Goal: Find specific page/section: Find specific page/section

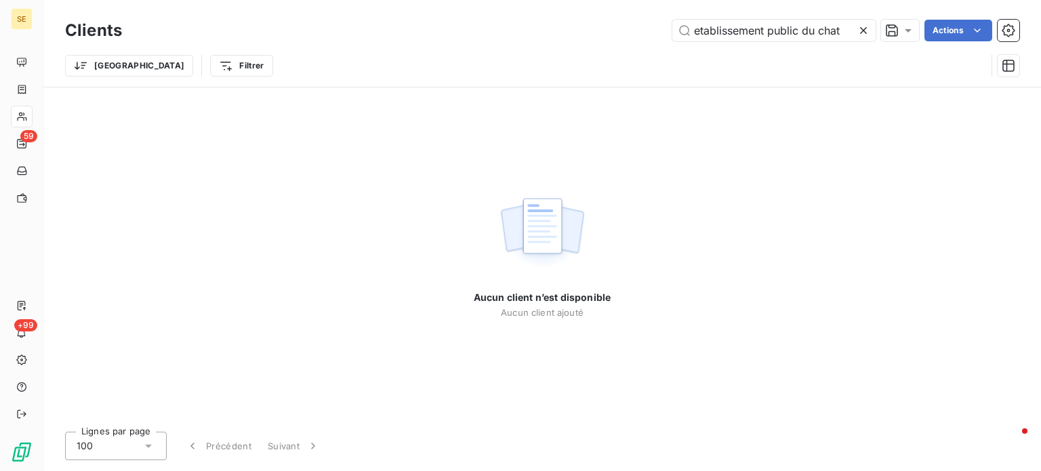
drag, startPoint x: 847, startPoint y: 27, endPoint x: 584, endPoint y: 28, distance: 263.0
click at [584, 28] on div "etablissement public du chat Actions" at bounding box center [578, 31] width 881 height 22
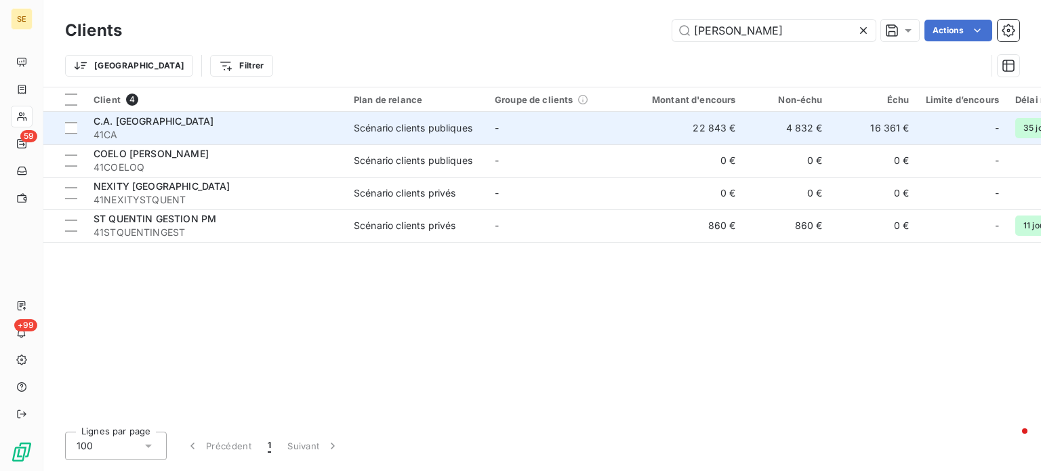
type input "[PERSON_NAME]"
click at [239, 131] on span "41CA" at bounding box center [216, 135] width 244 height 14
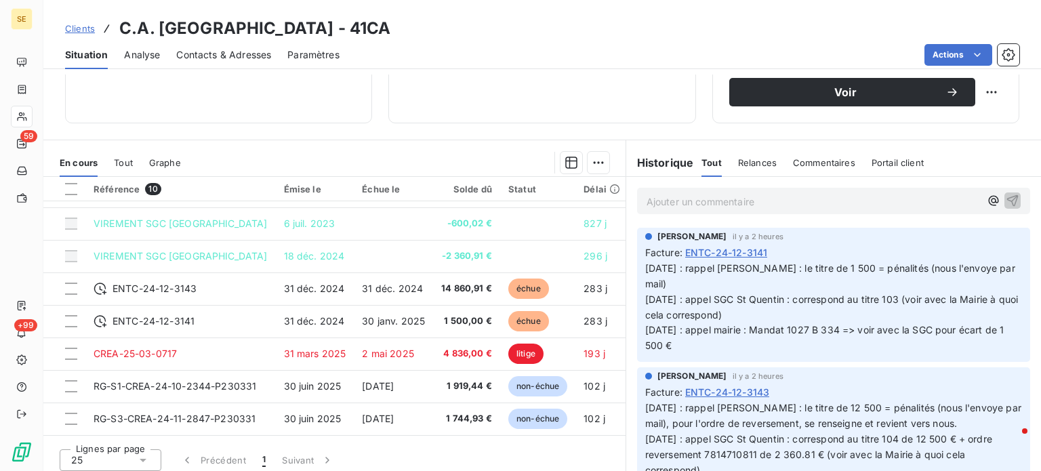
scroll to position [244, 0]
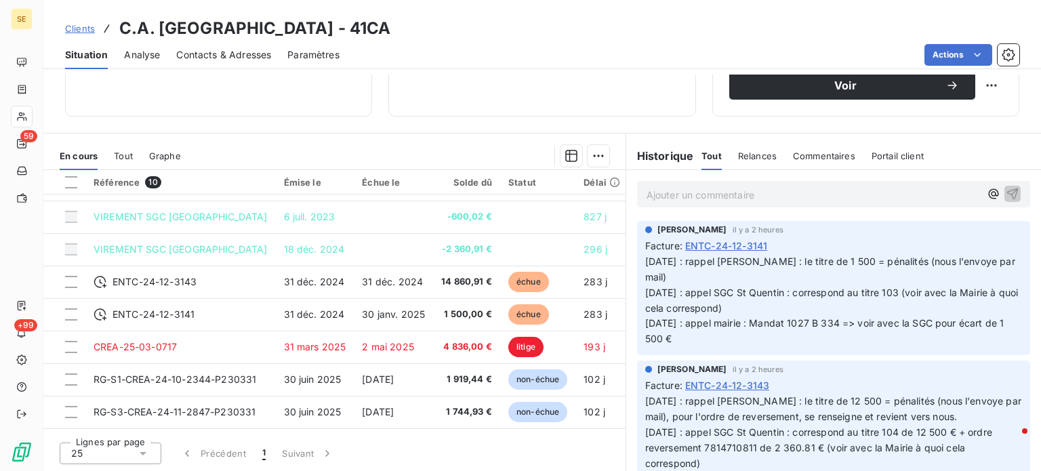
click at [84, 29] on span "Clients" at bounding box center [80, 28] width 30 height 11
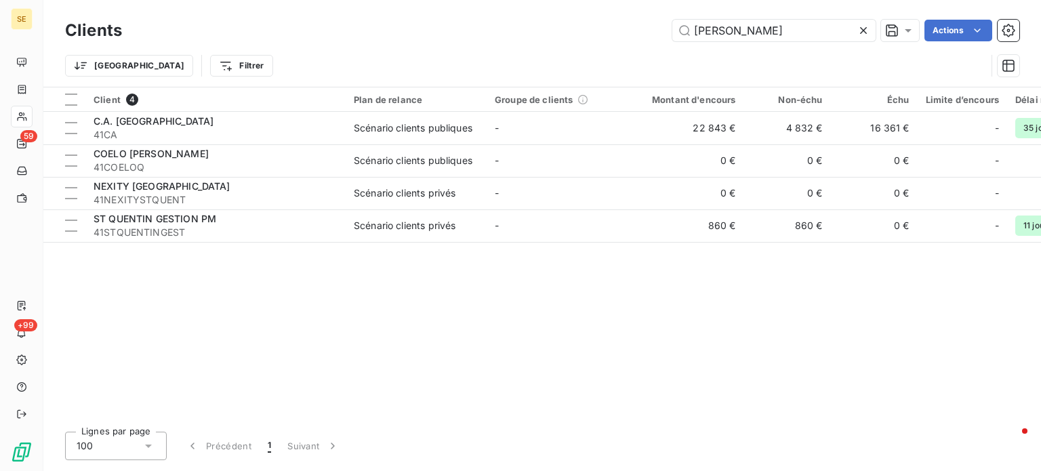
drag, startPoint x: 768, startPoint y: 33, endPoint x: 501, endPoint y: 35, distance: 267.1
click at [501, 35] on div "quentin Actions" at bounding box center [578, 31] width 881 height 22
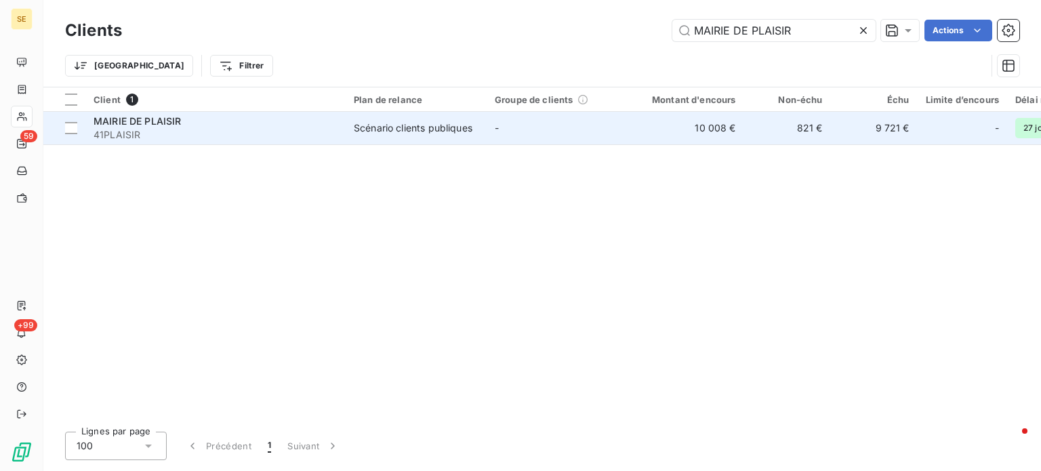
type input "MAIRIE DE PLAISIR"
click at [167, 125] on span "MAIRIE DE PLAISIR" at bounding box center [138, 121] width 88 height 12
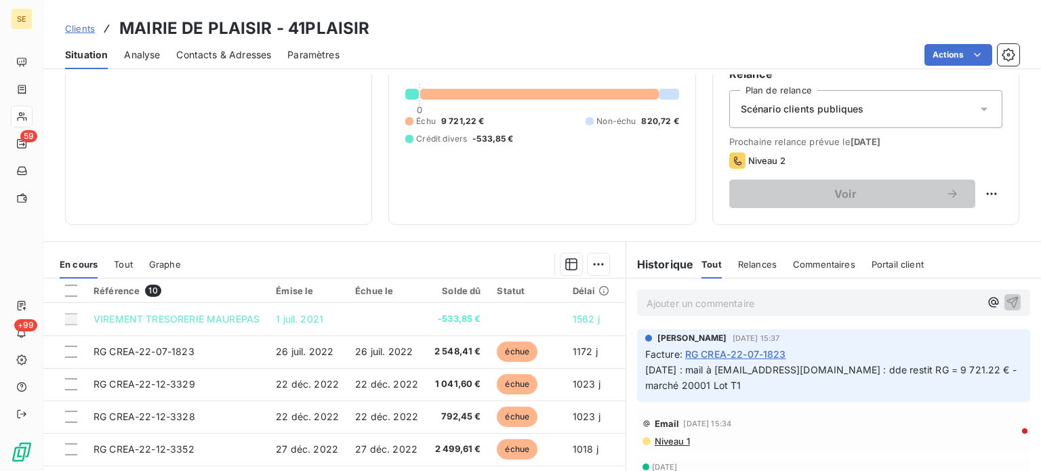
scroll to position [203, 0]
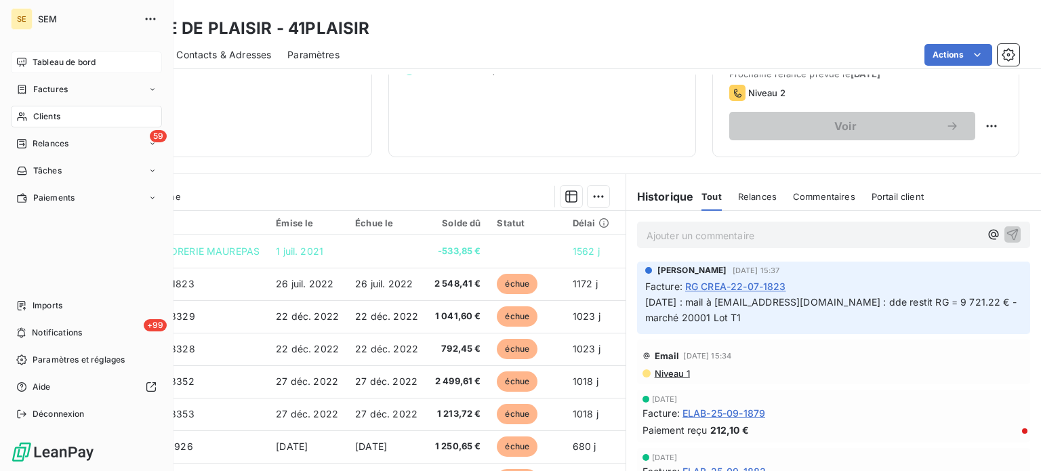
click at [59, 61] on span "Tableau de bord" at bounding box center [64, 62] width 63 height 12
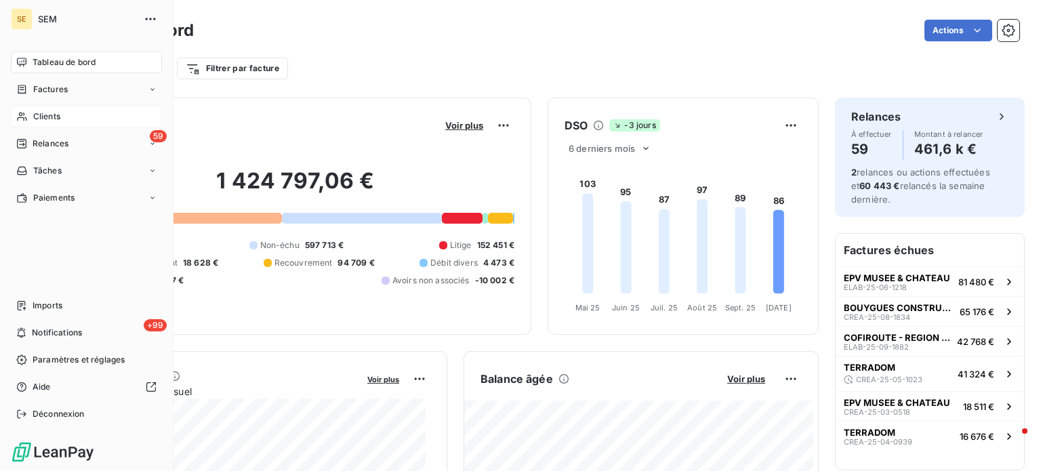
click at [41, 115] on span "Clients" at bounding box center [46, 116] width 27 height 12
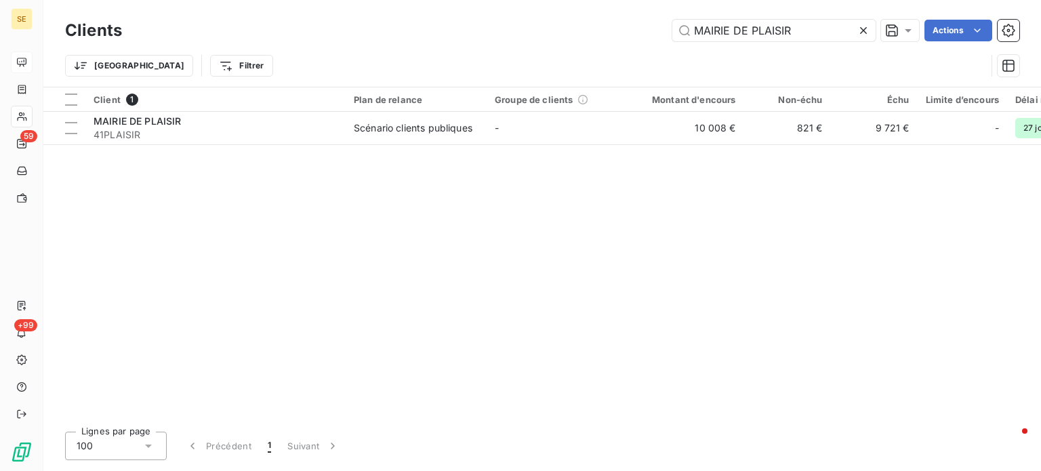
drag, startPoint x: 821, startPoint y: 24, endPoint x: 502, endPoint y: 29, distance: 320.0
click at [502, 29] on div "MAIRIE DE PLAISIR Actions" at bounding box center [578, 31] width 881 height 22
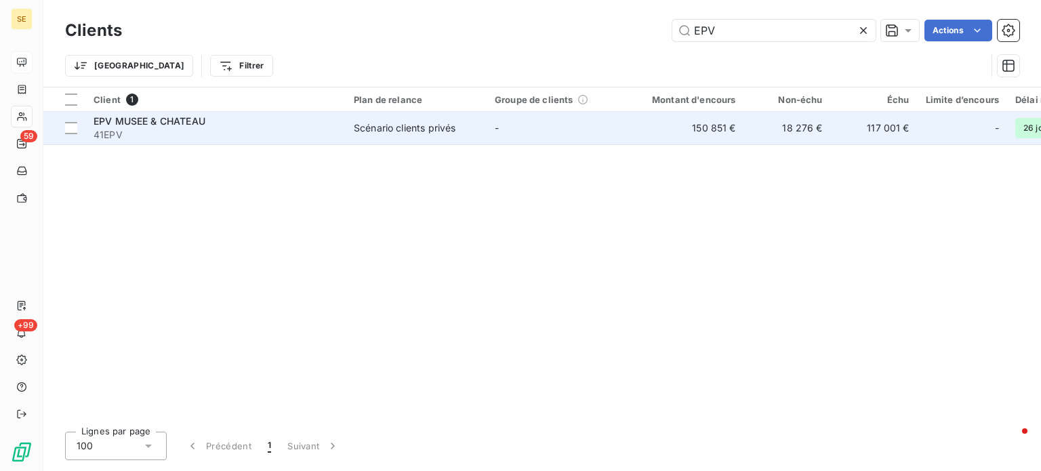
type input "EPV"
click at [163, 130] on span "41EPV" at bounding box center [216, 135] width 244 height 14
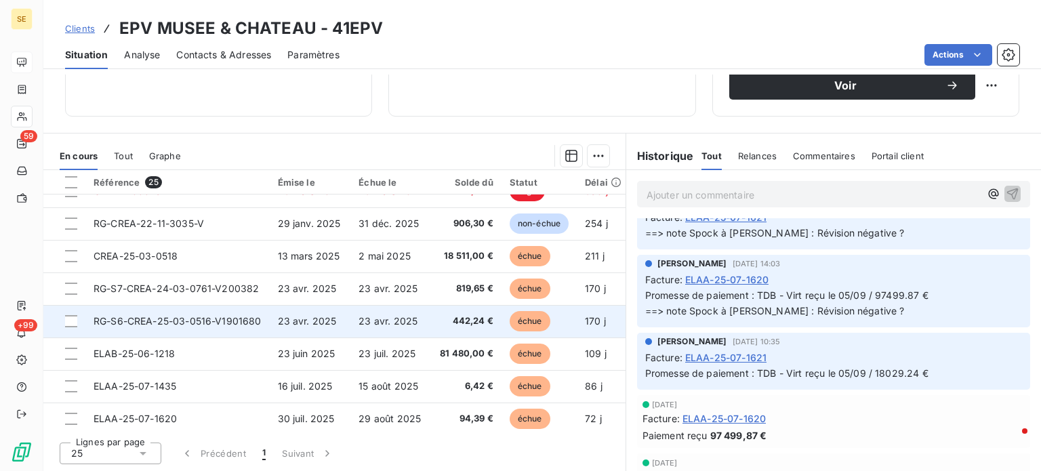
scroll to position [474, 0]
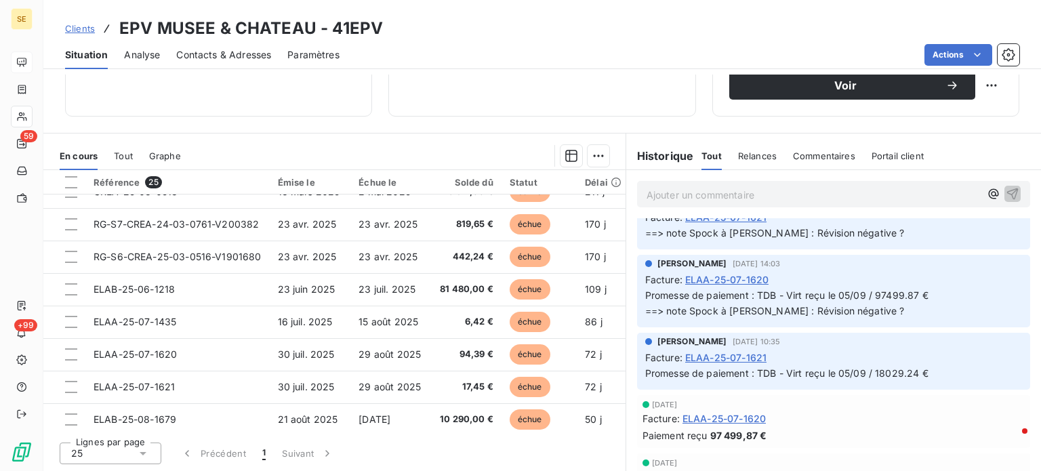
click at [73, 28] on span "Clients" at bounding box center [80, 28] width 30 height 11
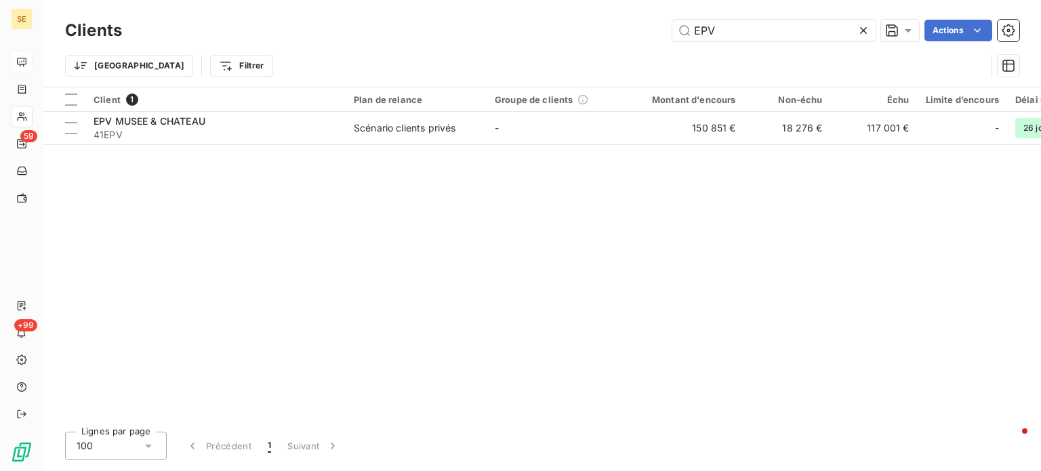
drag, startPoint x: 750, startPoint y: 29, endPoint x: 484, endPoint y: 13, distance: 266.2
click at [484, 13] on div "Clients EPV Actions Trier Filtrer" at bounding box center [542, 43] width 998 height 87
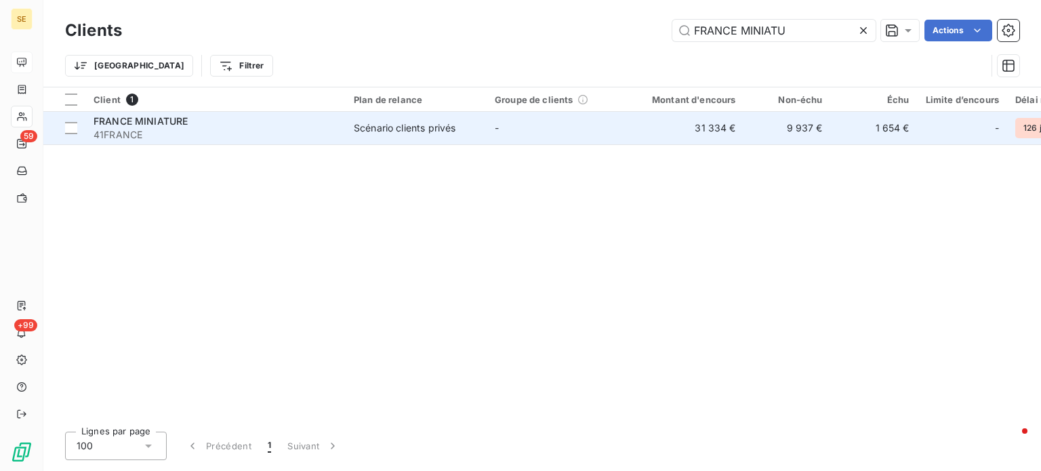
type input "FRANCE MINIATU"
click at [218, 121] on div "FRANCE MINIATURE" at bounding box center [216, 122] width 244 height 14
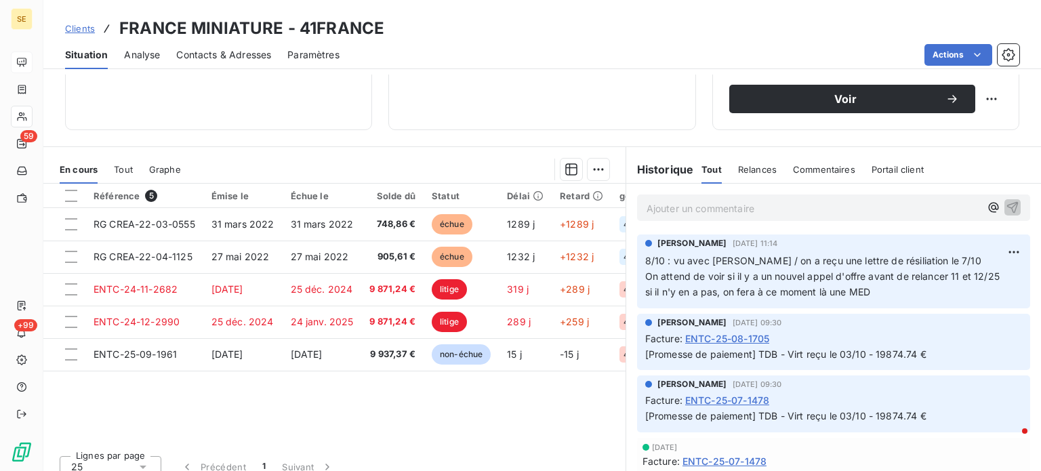
scroll to position [244, 0]
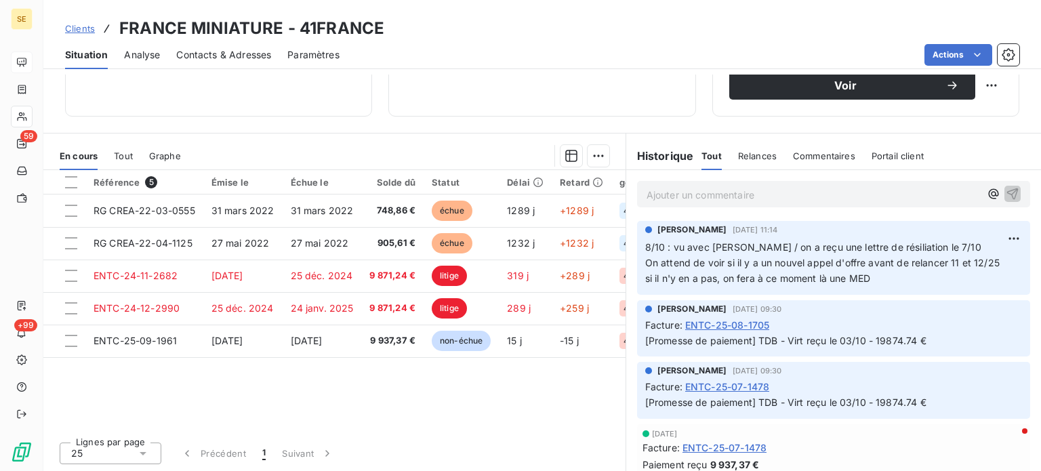
click at [81, 28] on span "Clients" at bounding box center [80, 28] width 30 height 11
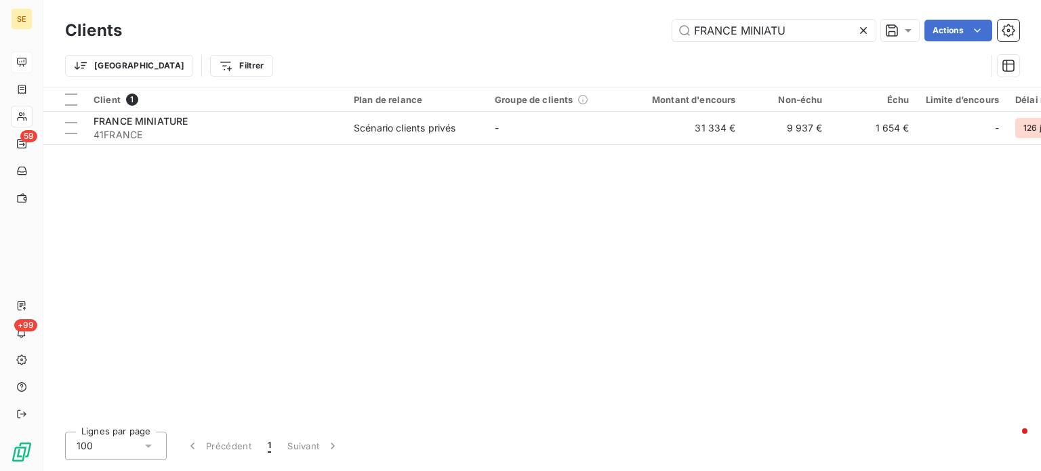
drag, startPoint x: 814, startPoint y: 24, endPoint x: 567, endPoint y: 22, distance: 247.4
click at [567, 22] on div "FRANCE MINIATU Actions" at bounding box center [578, 31] width 881 height 22
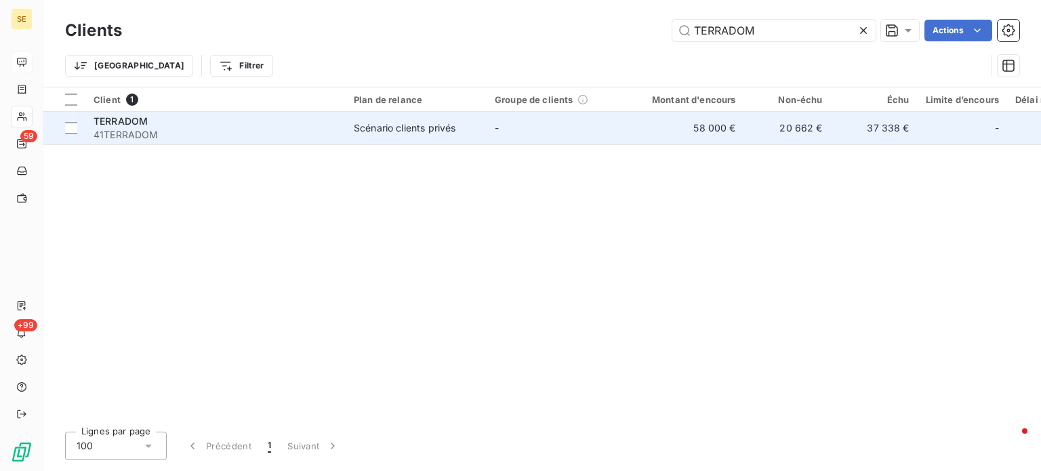
type input "TERRADOM"
click at [397, 129] on div "Scénario clients privés" at bounding box center [405, 128] width 102 height 14
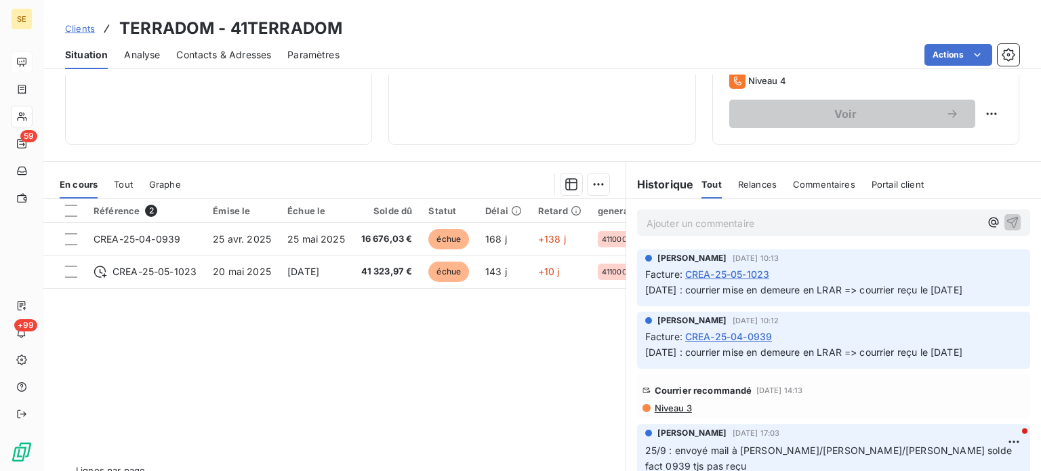
scroll to position [244, 0]
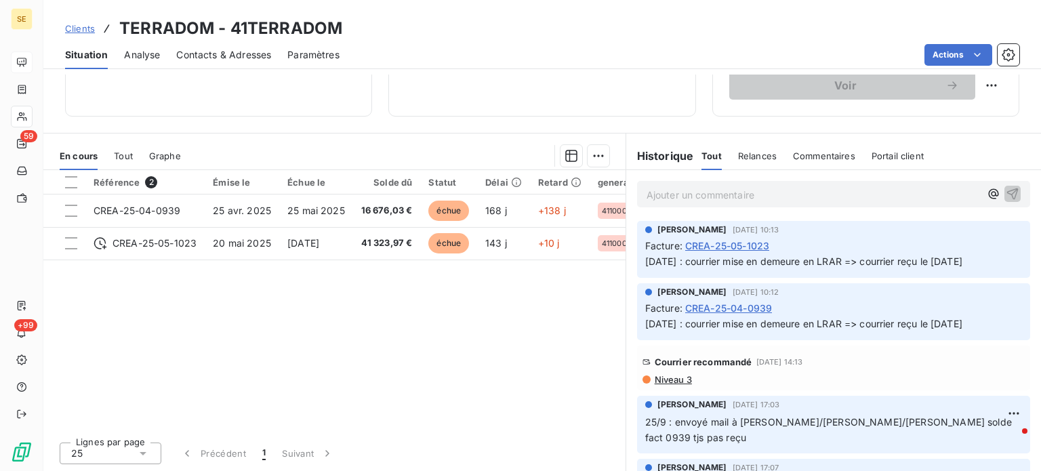
click at [80, 24] on span "Clients" at bounding box center [80, 28] width 30 height 11
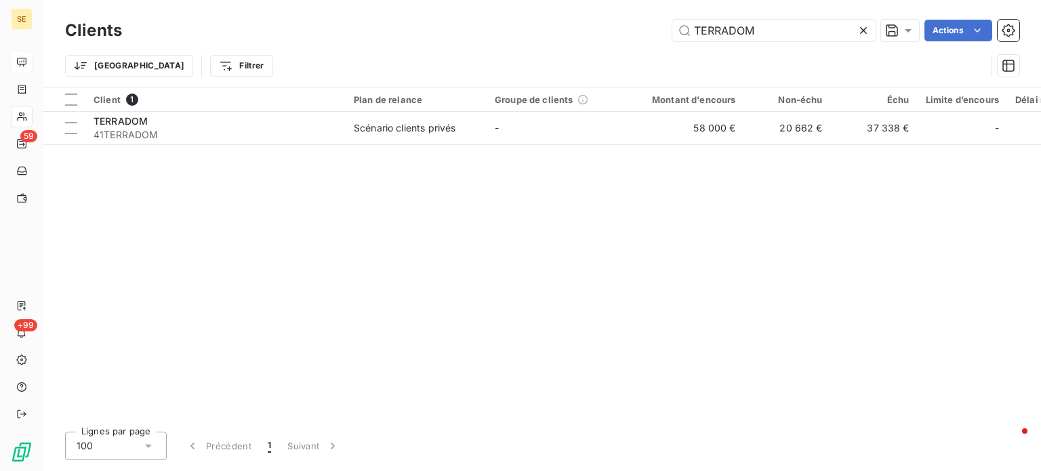
drag, startPoint x: 783, startPoint y: 28, endPoint x: 466, endPoint y: 47, distance: 317.7
click at [466, 45] on div "Clients TERRADOM Actions Trier Filtrer" at bounding box center [542, 51] width 954 height 70
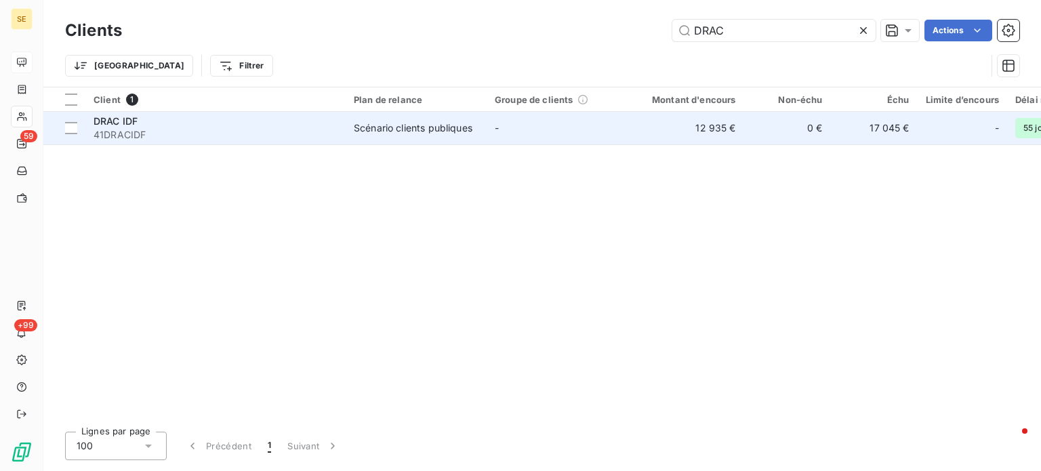
type input "DRAC"
click at [286, 134] on span "41DRACIDF" at bounding box center [216, 135] width 244 height 14
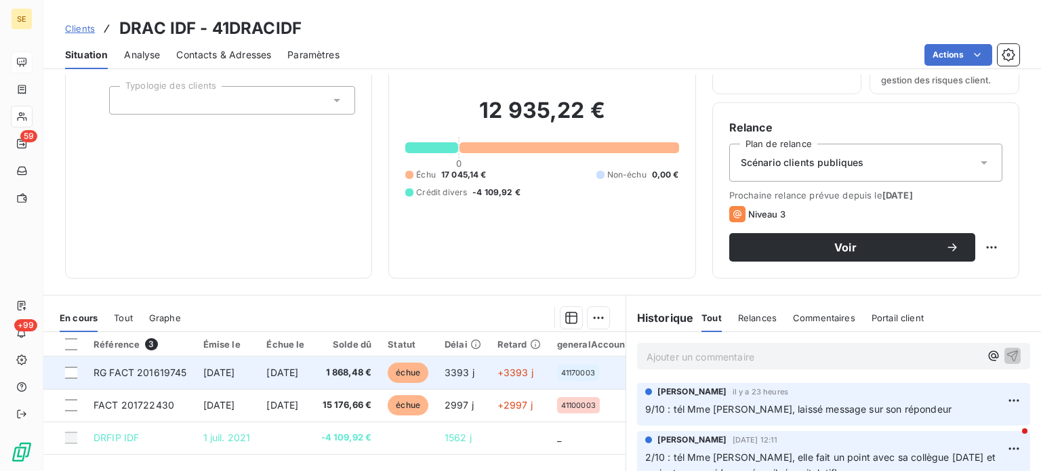
scroll to position [244, 0]
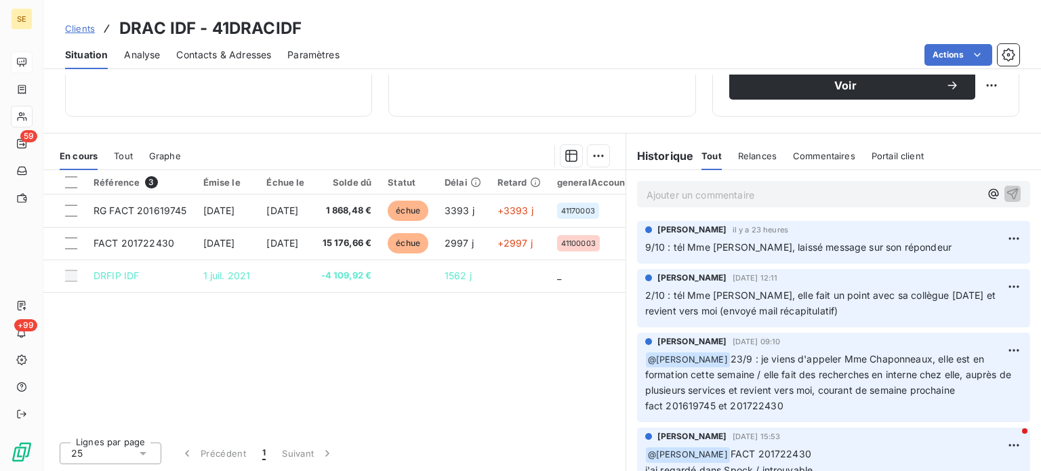
click at [70, 31] on span "Clients" at bounding box center [80, 28] width 30 height 11
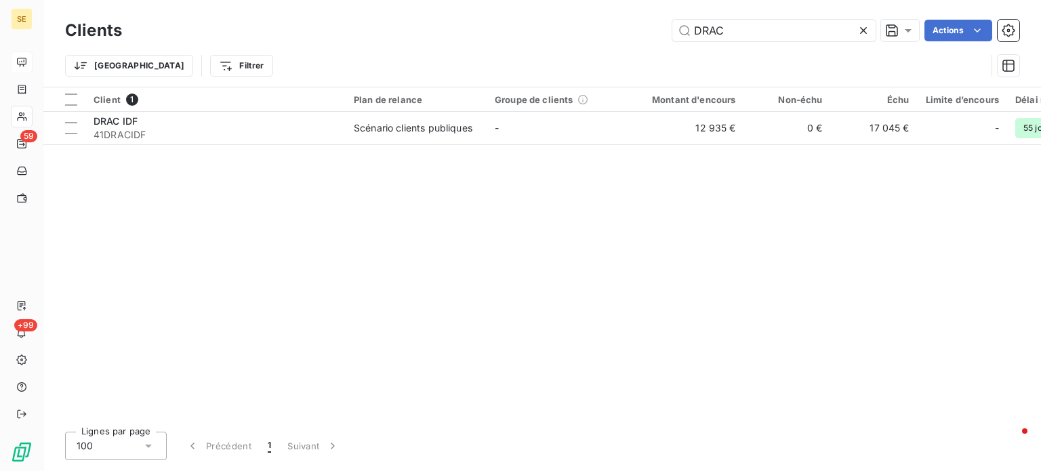
drag, startPoint x: 732, startPoint y: 26, endPoint x: 485, endPoint y: 25, distance: 246.7
click at [490, 24] on div "DRAC Actions" at bounding box center [578, 31] width 881 height 22
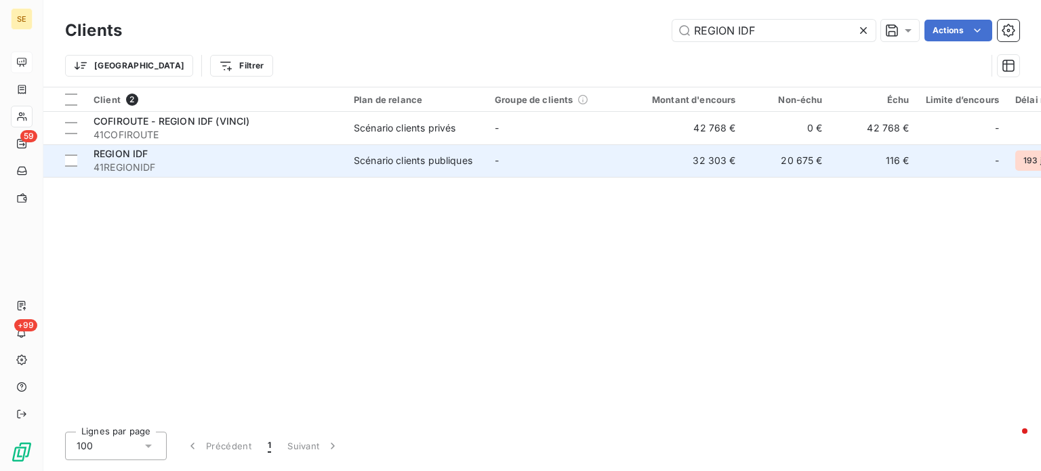
type input "REGION IDF"
click at [214, 155] on div "REGION IDF" at bounding box center [216, 154] width 244 height 14
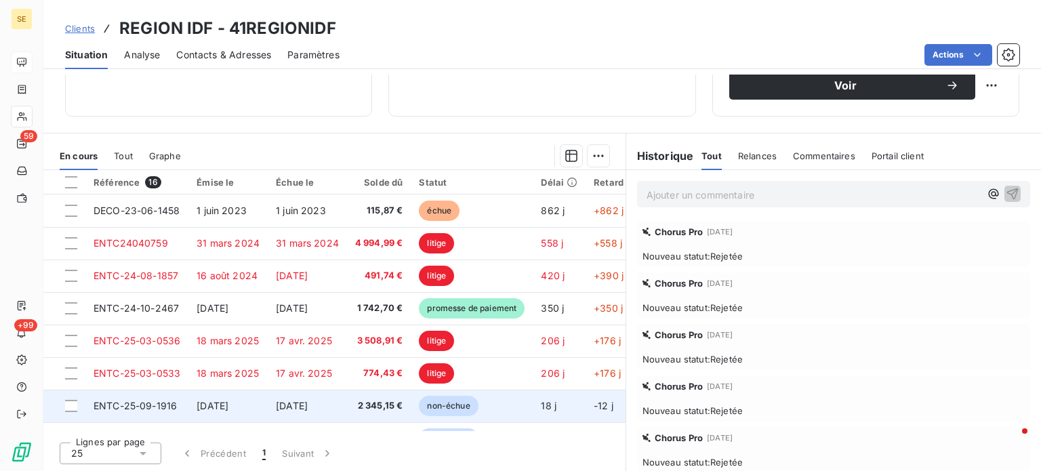
scroll to position [176, 0]
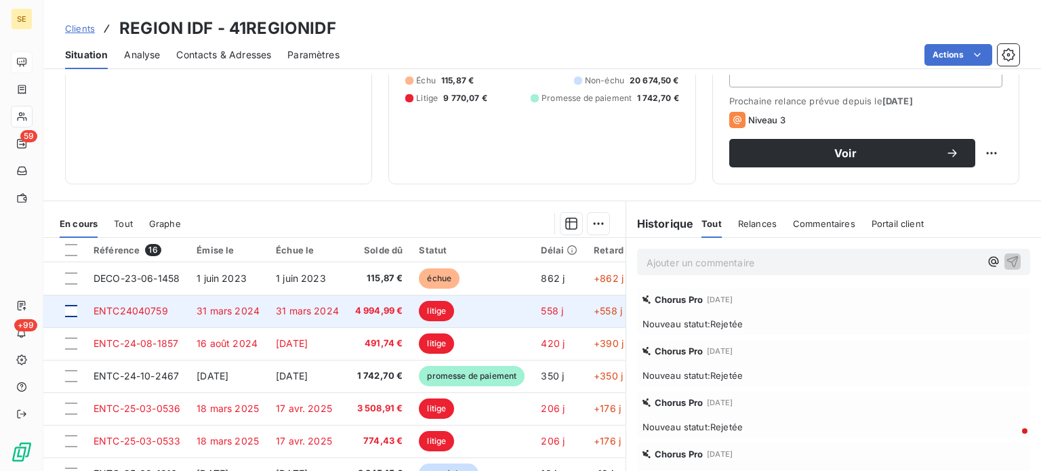
click at [71, 308] on div at bounding box center [71, 311] width 12 height 12
click at [148, 311] on span "ENTC24040759" at bounding box center [131, 311] width 75 height 12
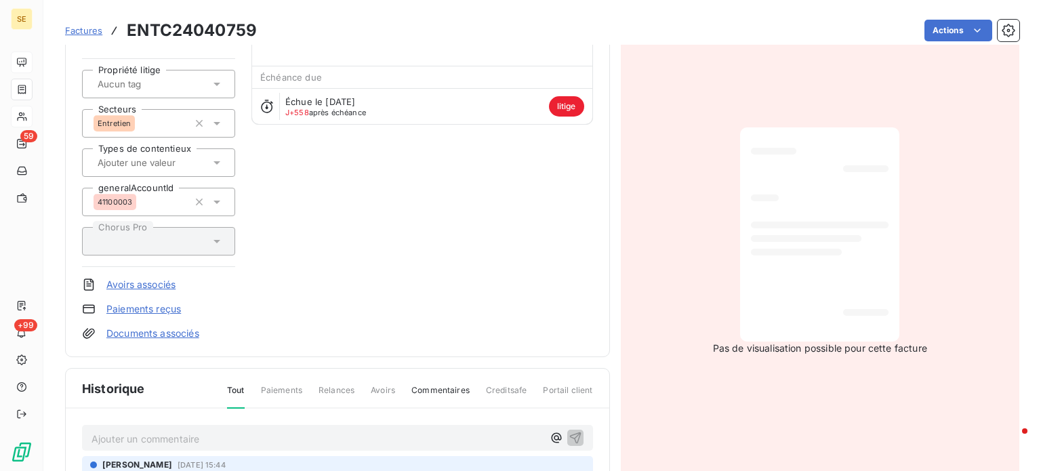
scroll to position [339, 0]
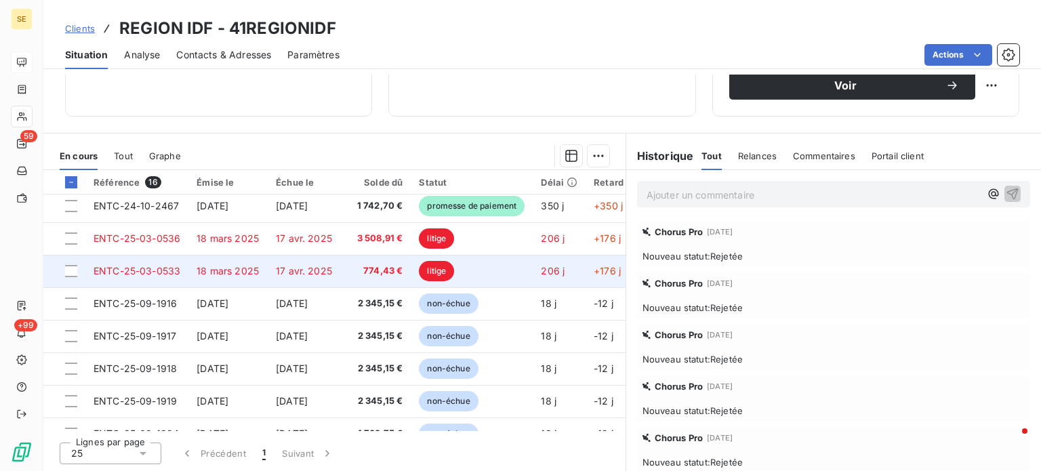
scroll to position [136, 0]
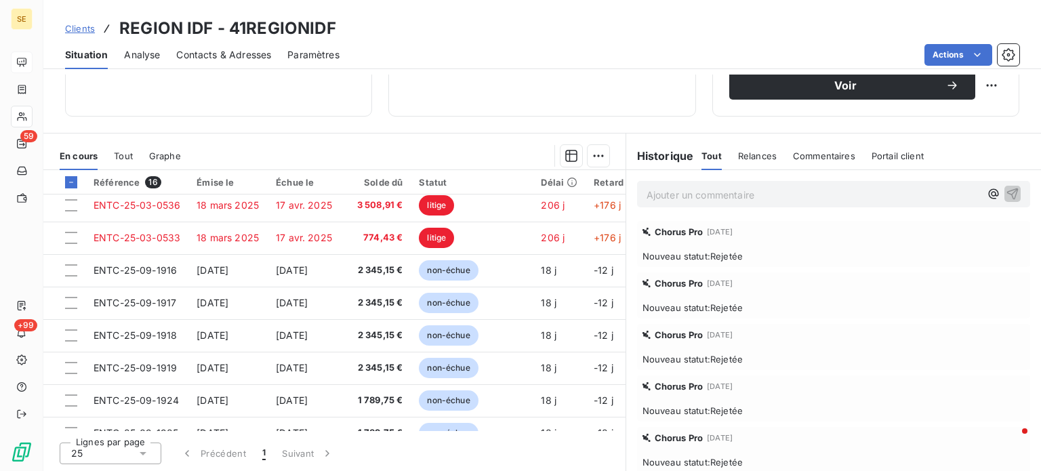
click at [79, 29] on span "Clients" at bounding box center [80, 28] width 30 height 11
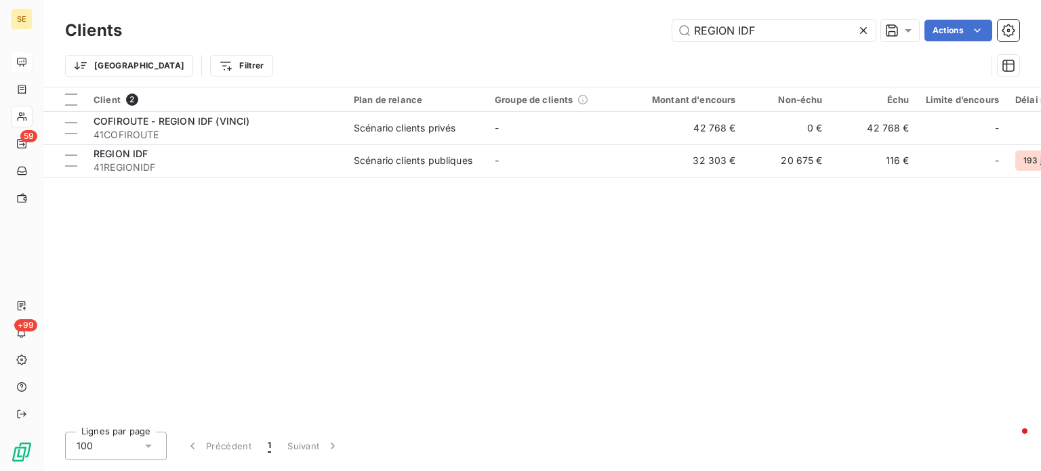
drag, startPoint x: 770, startPoint y: 37, endPoint x: 566, endPoint y: 33, distance: 204.1
click at [566, 33] on div "REGION IDF Actions" at bounding box center [578, 31] width 881 height 22
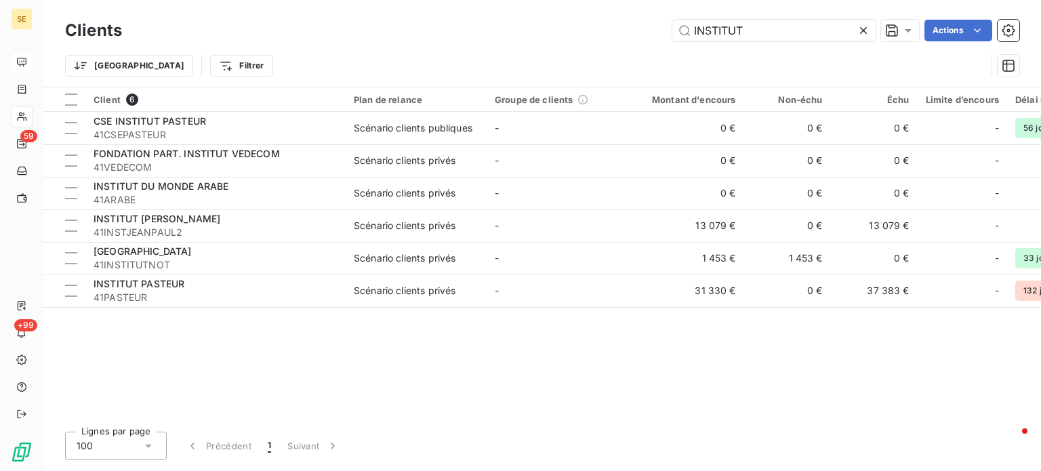
type input "INSTITUT"
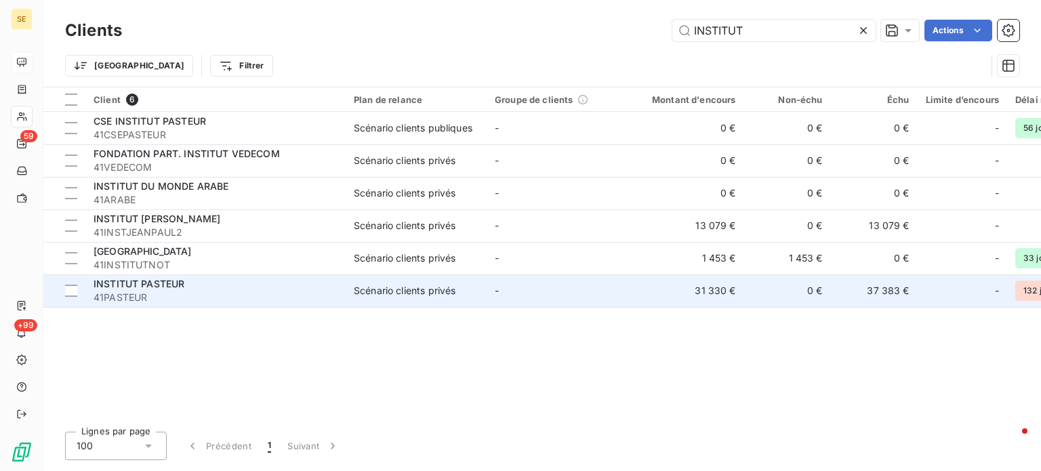
click at [209, 291] on span "41PASTEUR" at bounding box center [216, 298] width 244 height 14
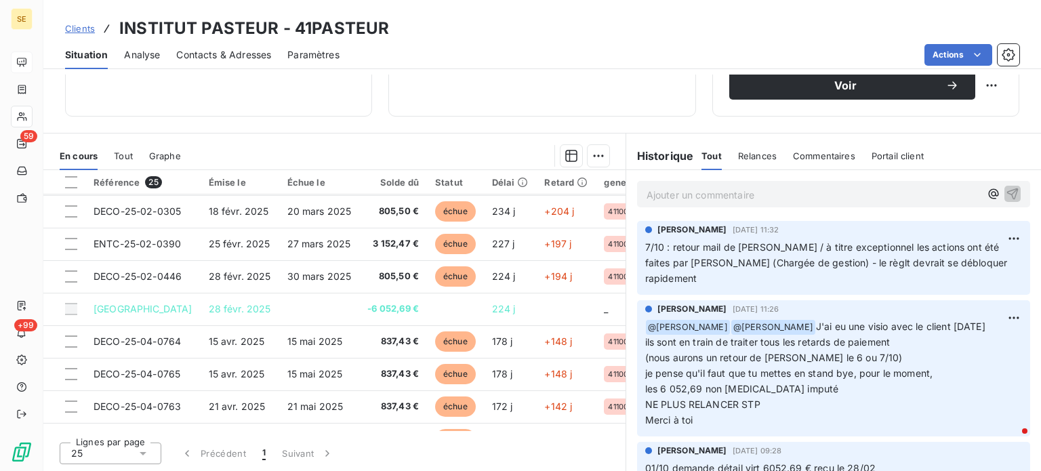
scroll to position [108, 0]
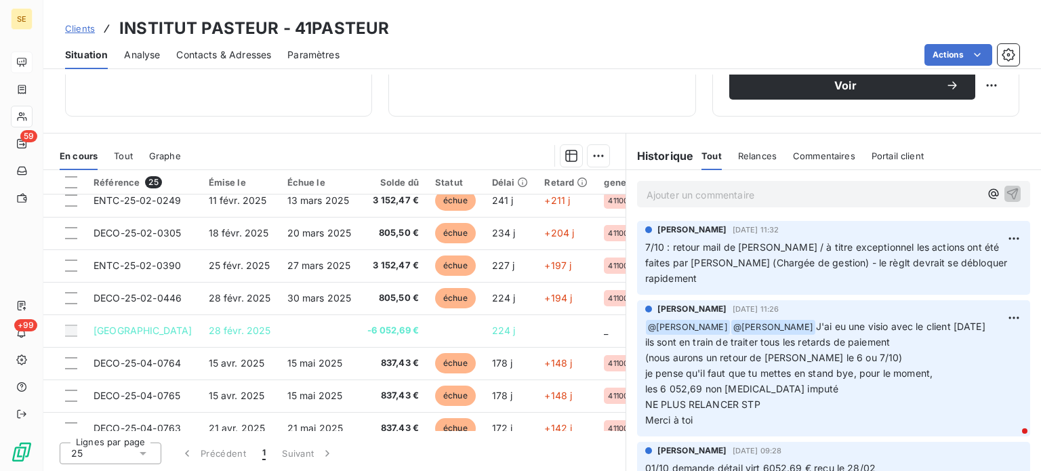
click at [80, 28] on span "Clients" at bounding box center [80, 28] width 30 height 11
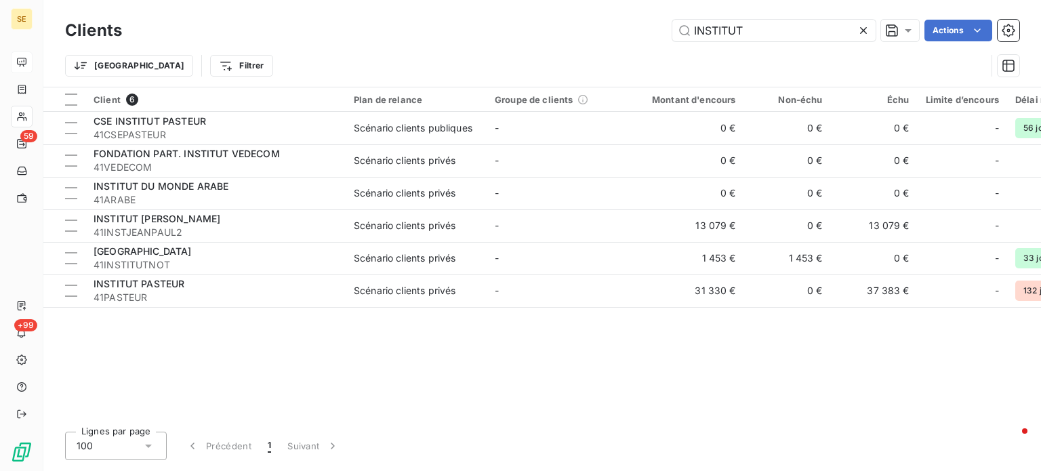
drag, startPoint x: 775, startPoint y: 22, endPoint x: 384, endPoint y: 13, distance: 391.9
click at [440, 15] on div "Clients INSTITUT Actions Trier Filtrer" at bounding box center [542, 43] width 998 height 87
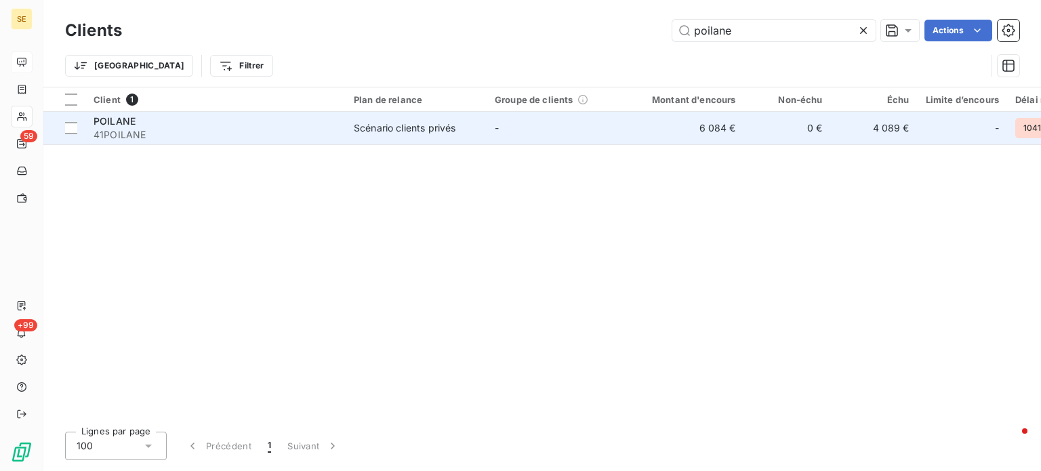
type input "poilane"
click at [182, 124] on div "POILANE" at bounding box center [216, 122] width 244 height 14
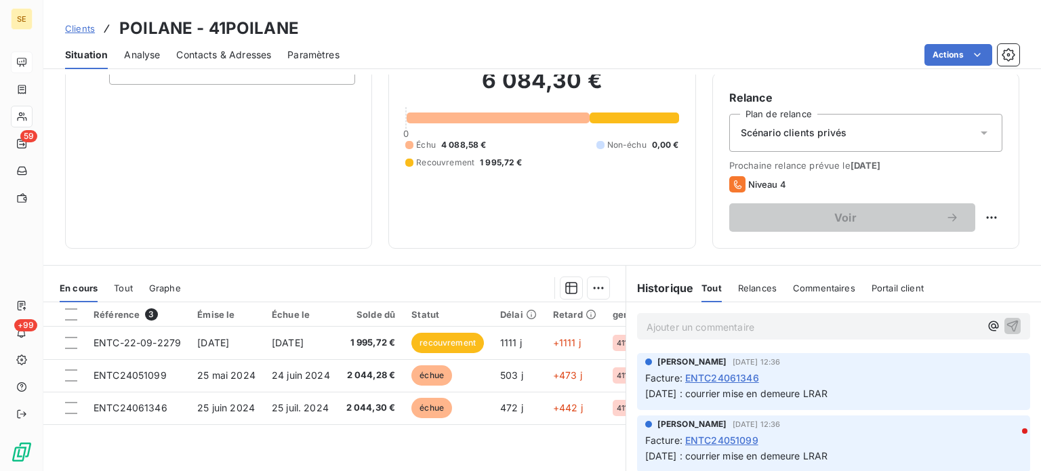
scroll to position [244, 0]
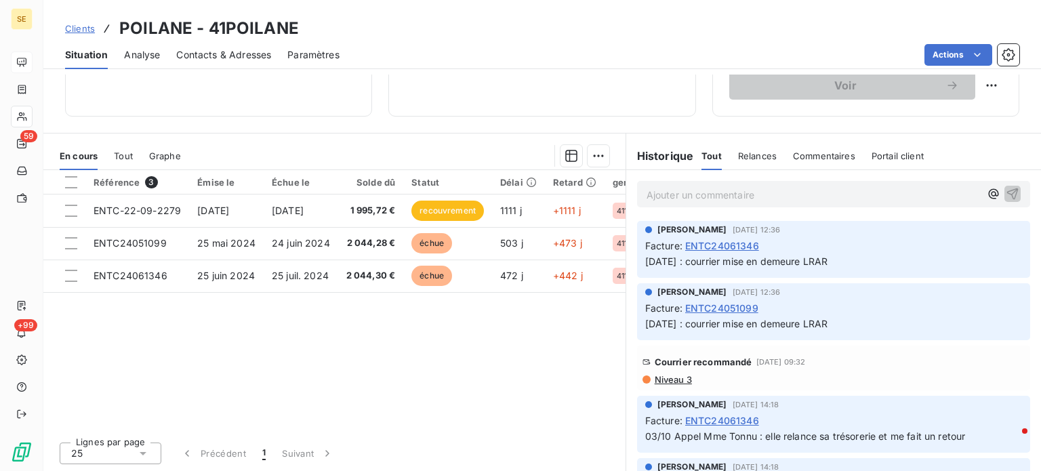
click at [662, 379] on span "Niveau 3" at bounding box center [672, 379] width 39 height 11
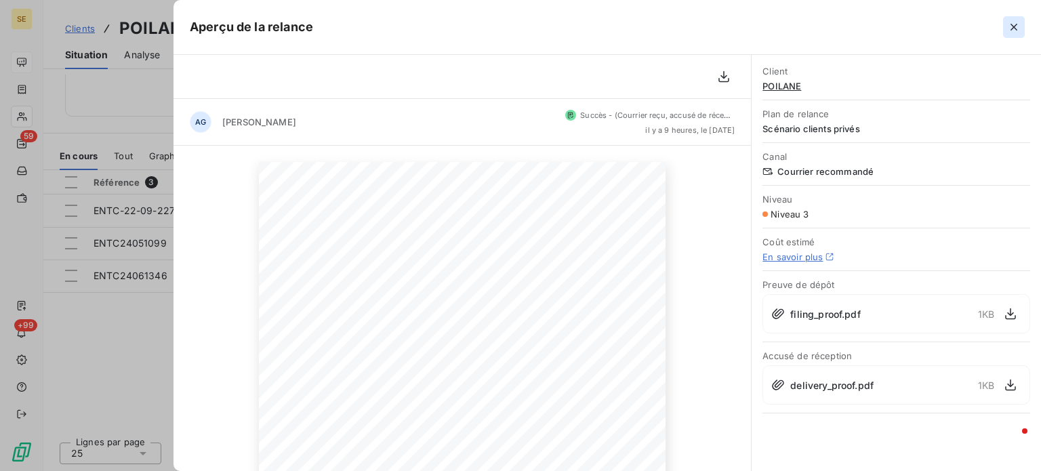
click at [1016, 23] on icon "button" at bounding box center [1014, 27] width 14 height 14
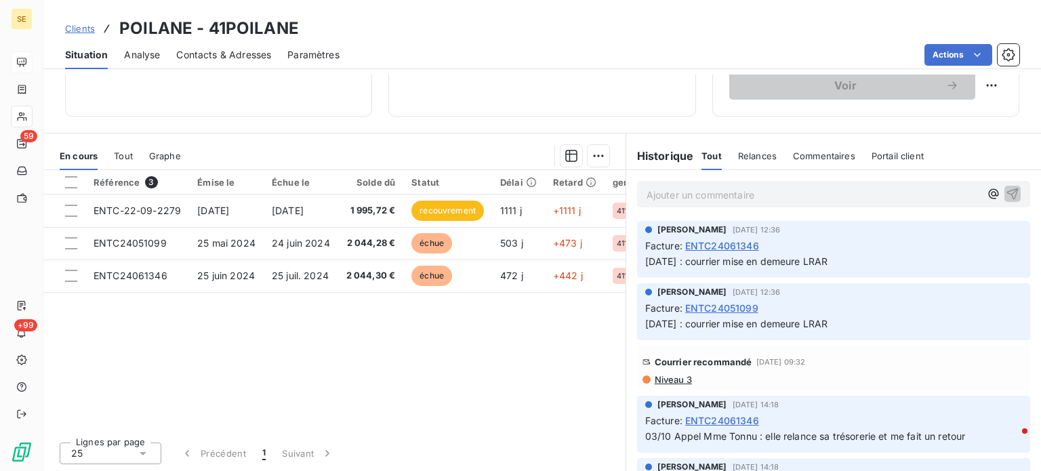
click at [79, 29] on span "Clients" at bounding box center [80, 28] width 30 height 11
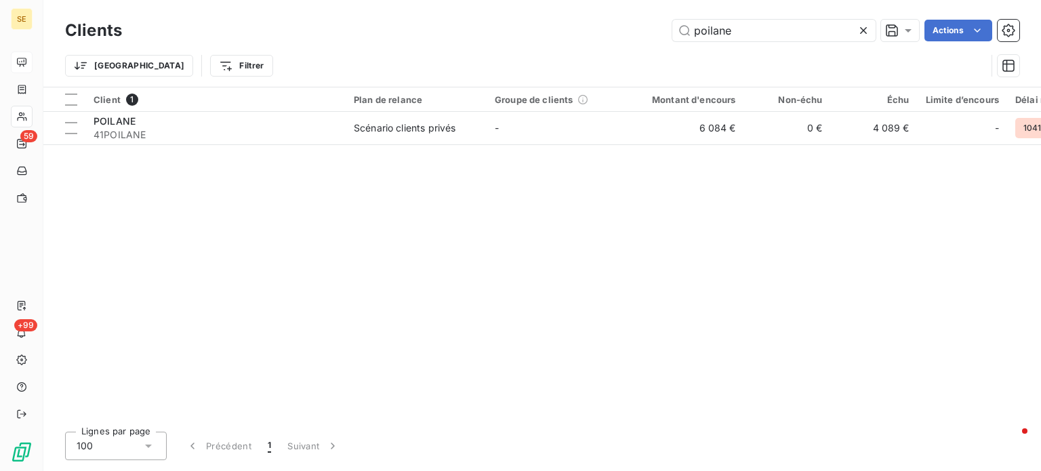
drag, startPoint x: 587, startPoint y: 17, endPoint x: 346, endPoint y: 16, distance: 240.6
click at [346, 16] on div "Clients poilane Actions" at bounding box center [542, 30] width 954 height 28
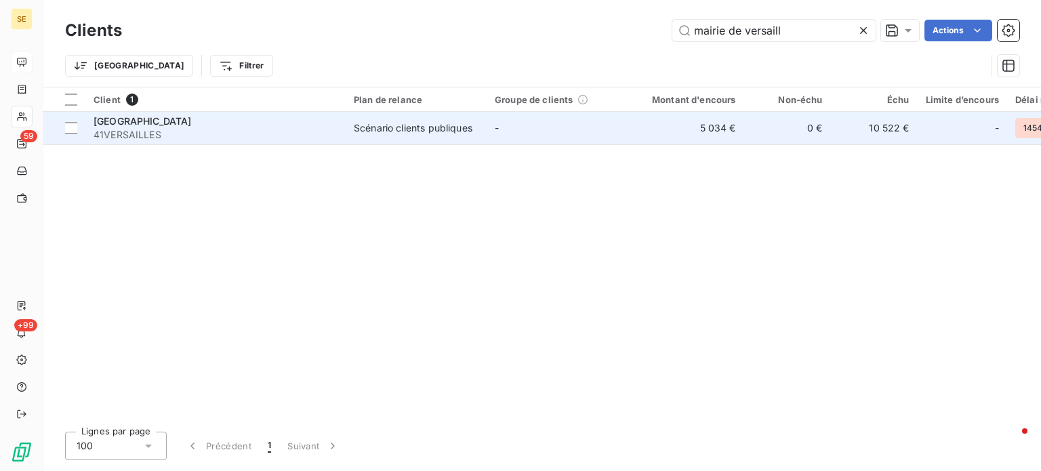
type input "mairie de versaill"
click at [205, 135] on span "41VERSAILLES" at bounding box center [216, 135] width 244 height 14
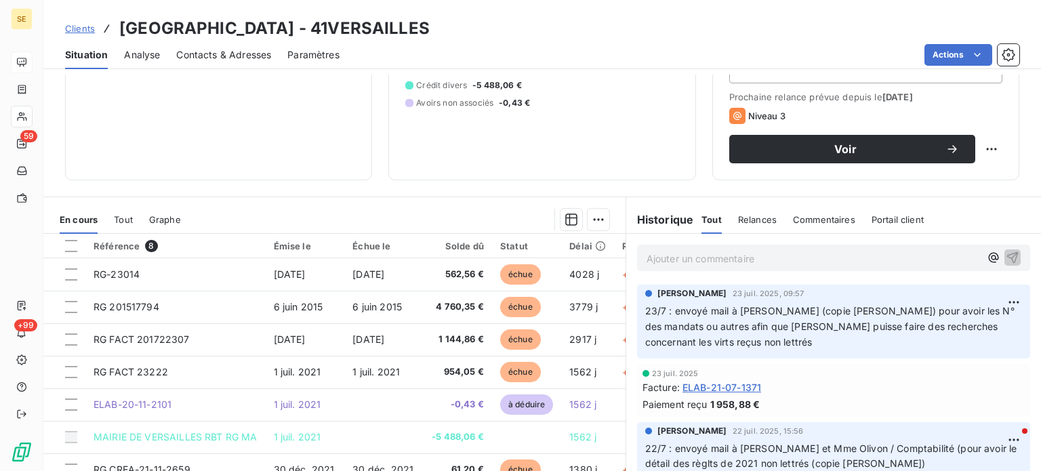
scroll to position [203, 0]
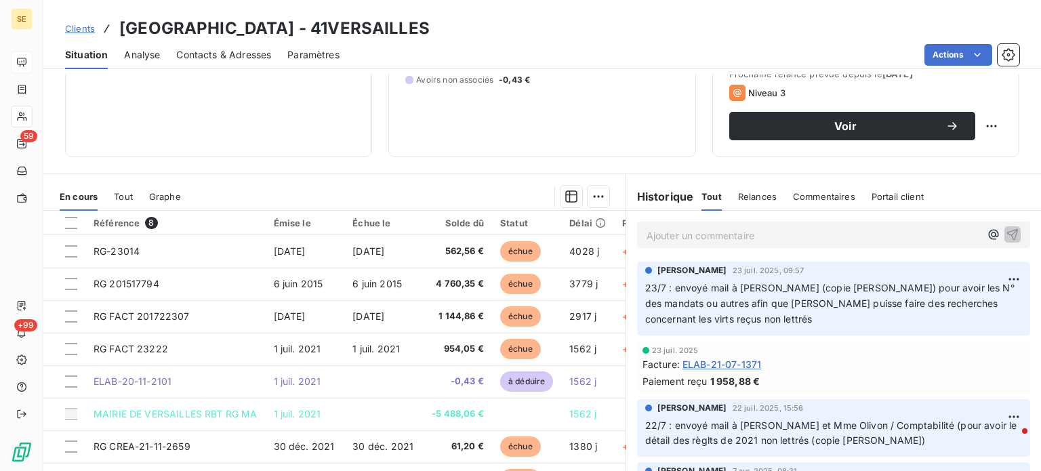
click at [79, 29] on span "Clients" at bounding box center [80, 28] width 30 height 11
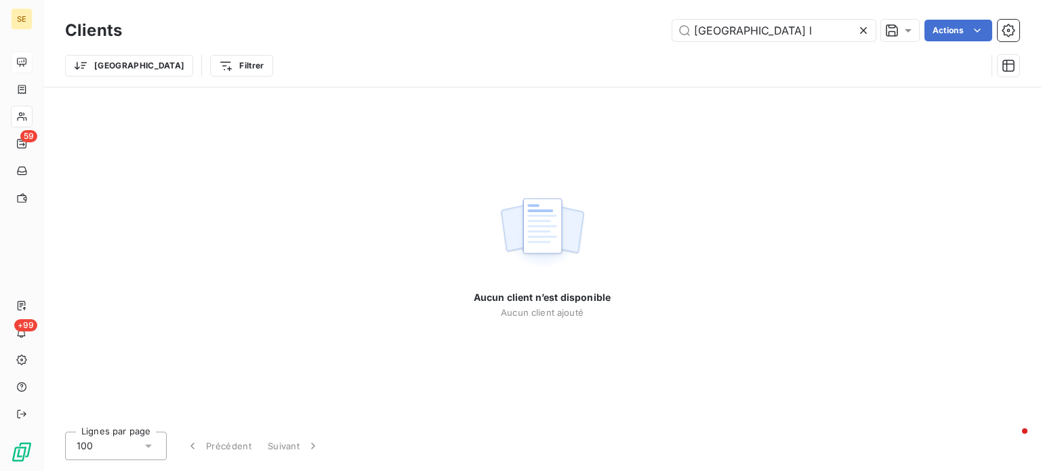
drag, startPoint x: 745, startPoint y: 31, endPoint x: 600, endPoint y: 30, distance: 145.1
click at [602, 30] on div "[GEOGRAPHIC_DATA] l Actions" at bounding box center [578, 31] width 881 height 22
click at [765, 33] on input "41versailles l" at bounding box center [773, 31] width 203 height 22
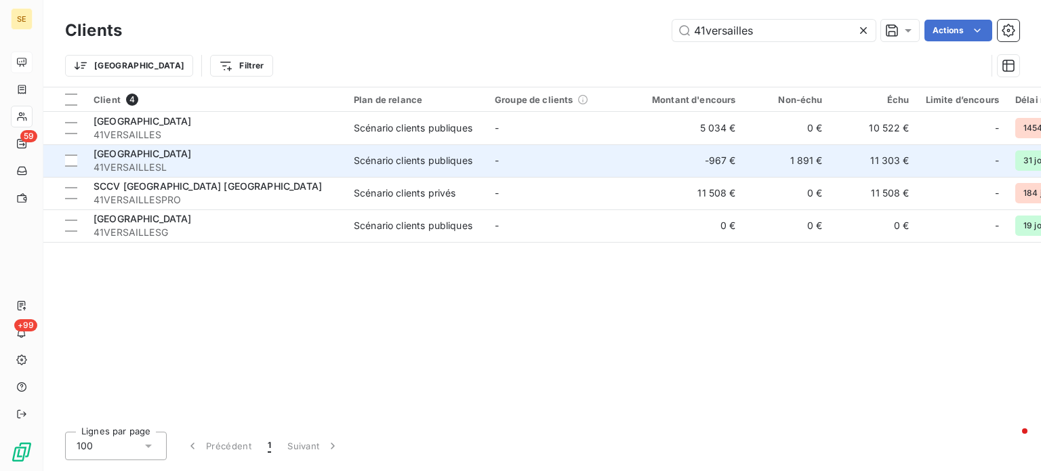
type input "41versailles"
click at [216, 161] on span "41VERSAILLESL" at bounding box center [216, 168] width 244 height 14
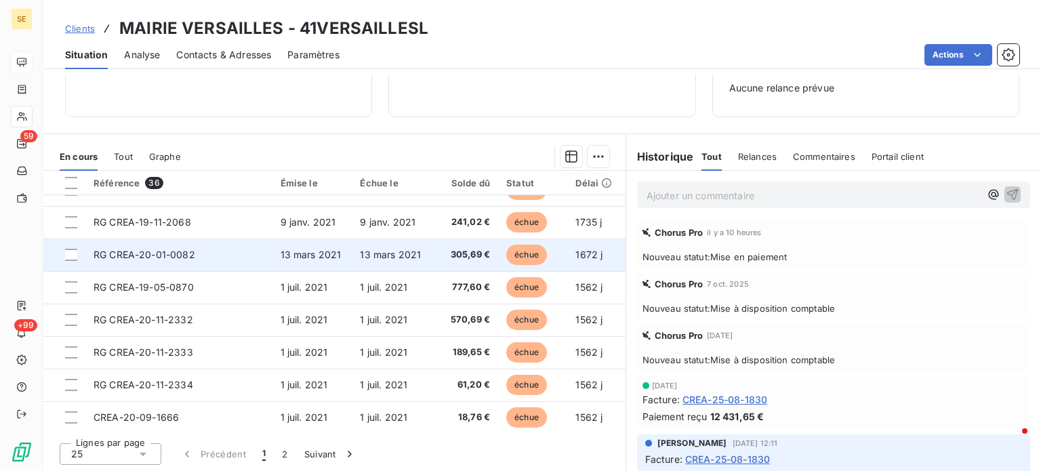
scroll to position [582, 0]
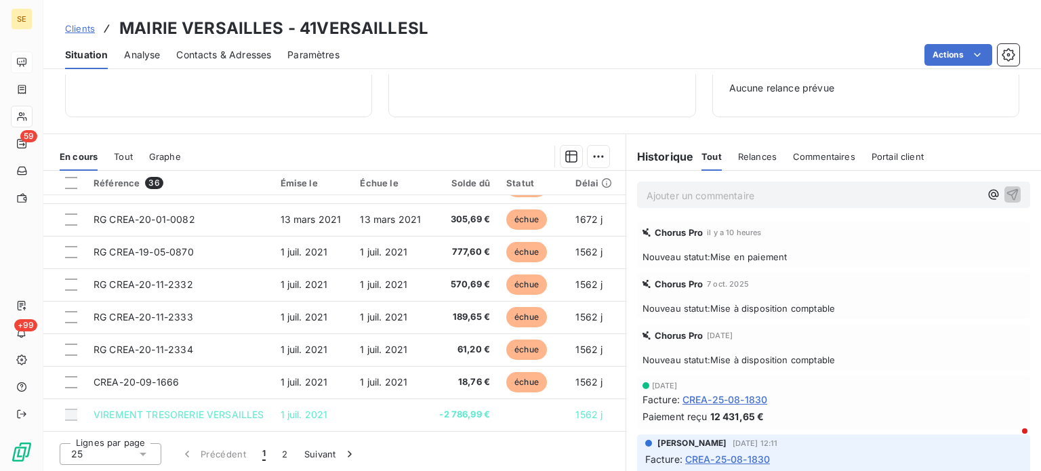
click at [79, 27] on span "Clients" at bounding box center [80, 28] width 30 height 11
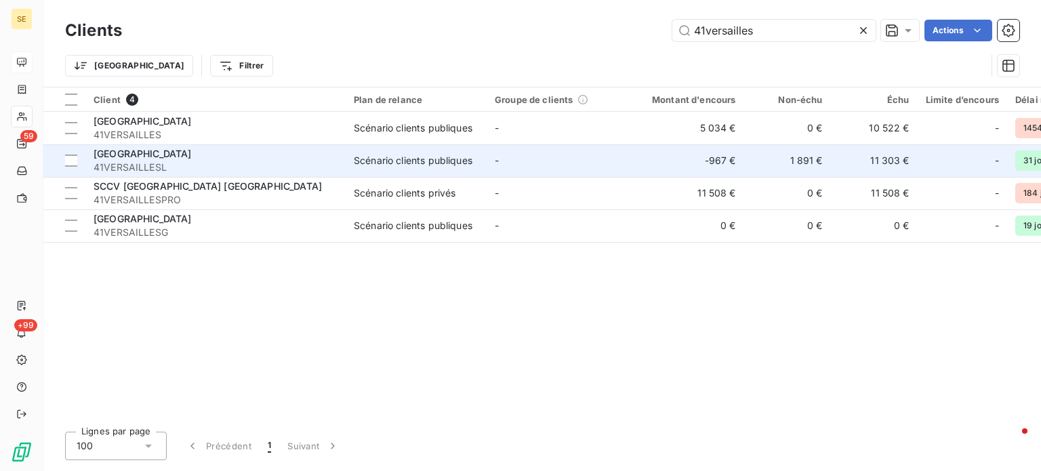
click at [169, 157] on span "[GEOGRAPHIC_DATA]" at bounding box center [143, 154] width 98 height 12
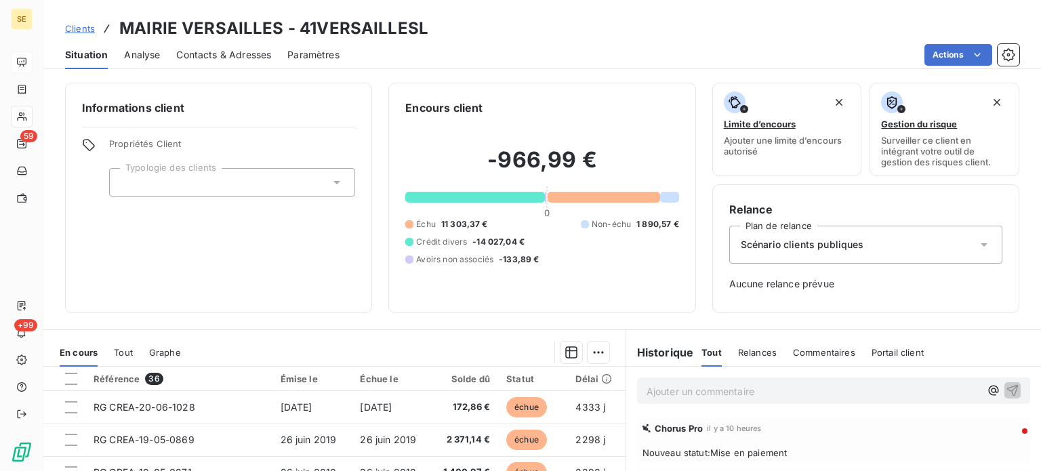
click at [77, 27] on span "Clients" at bounding box center [80, 28] width 30 height 11
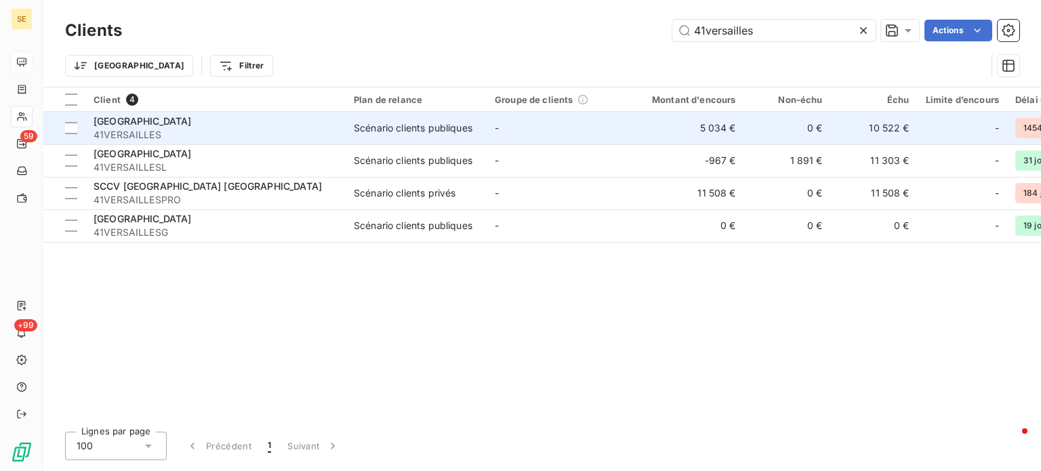
click at [146, 121] on span "[GEOGRAPHIC_DATA]" at bounding box center [143, 121] width 98 height 12
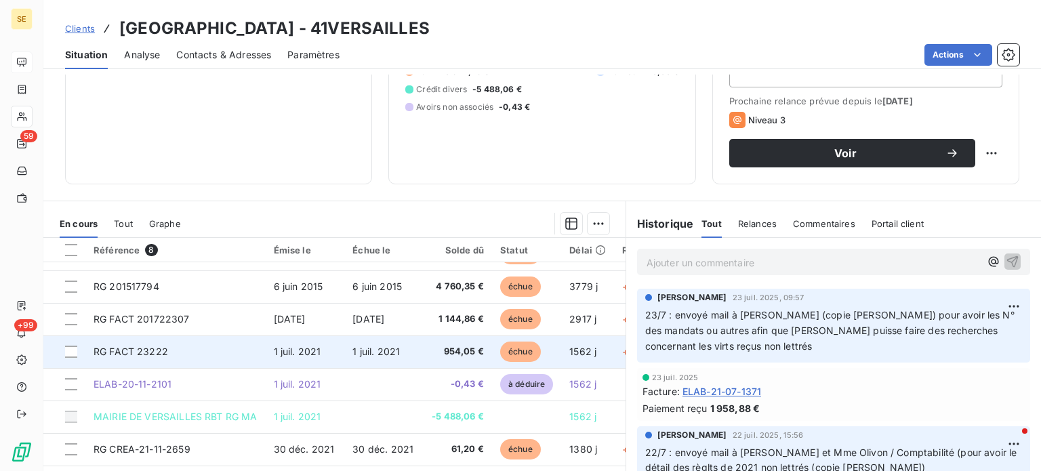
scroll to position [244, 0]
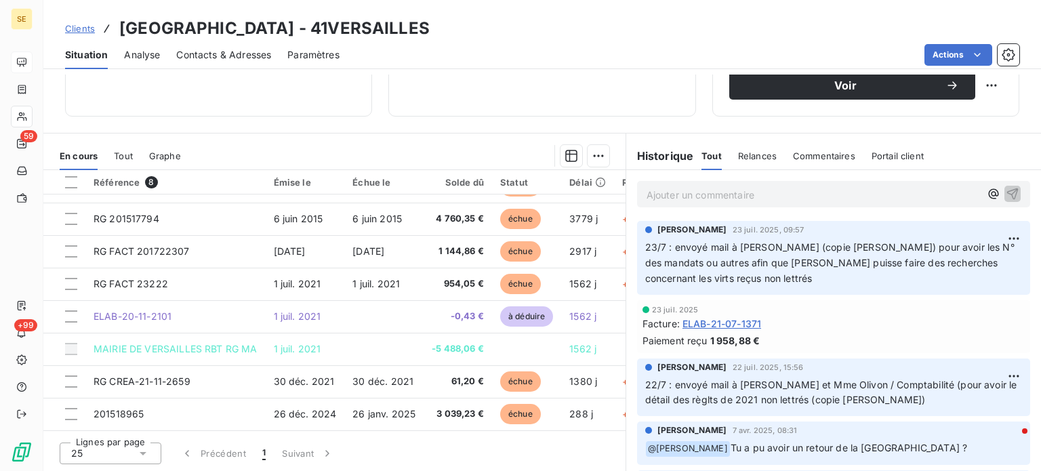
click at [76, 28] on span "Clients" at bounding box center [80, 28] width 30 height 11
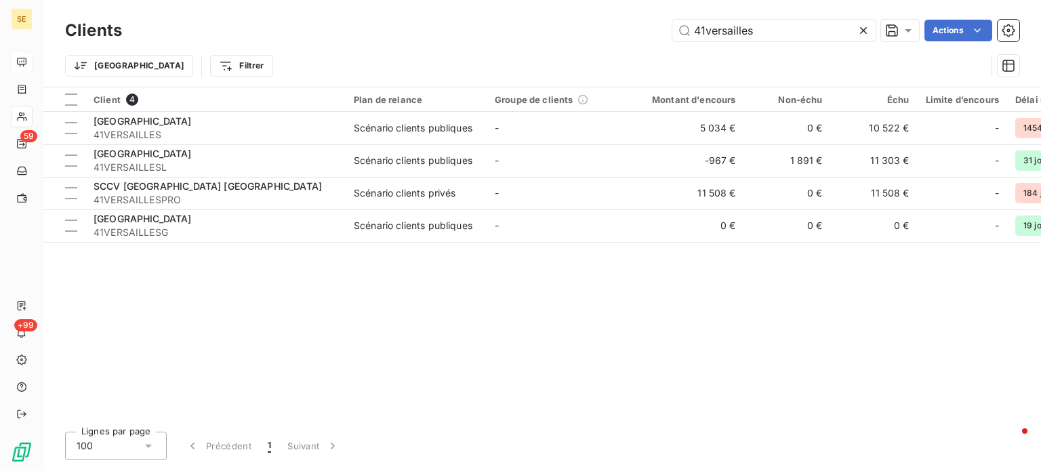
drag, startPoint x: 792, startPoint y: 26, endPoint x: 411, endPoint y: 16, distance: 381.7
click at [420, 16] on div "Clients 41versailles Actions Trier Filtrer" at bounding box center [542, 43] width 998 height 87
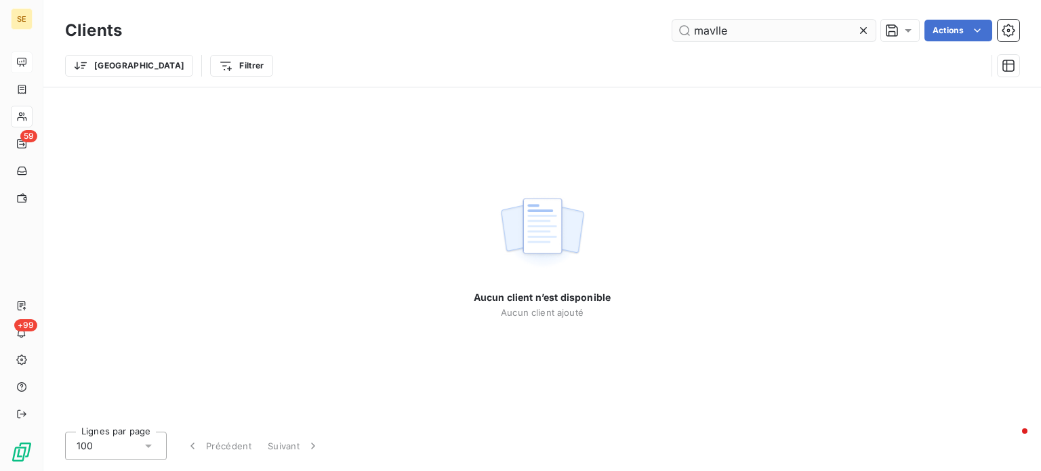
click at [715, 32] on input "mavlle" at bounding box center [773, 31] width 203 height 22
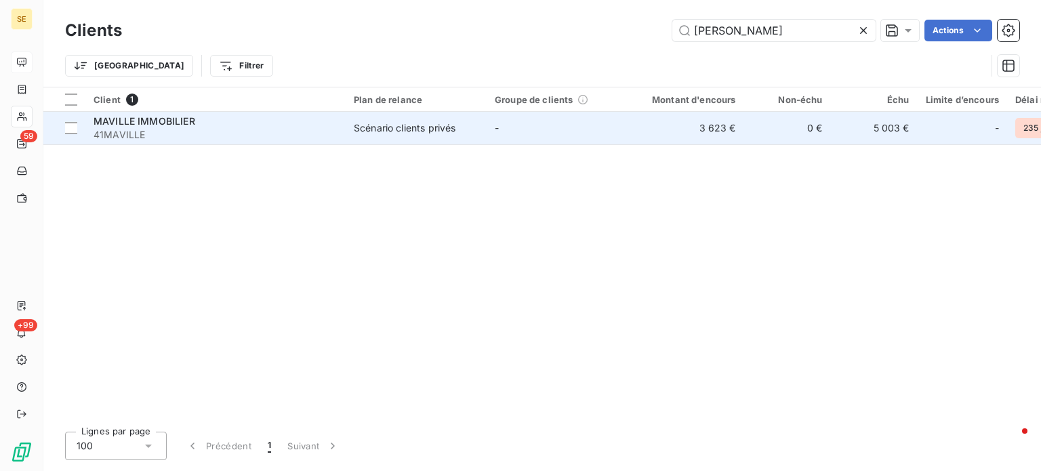
type input "[PERSON_NAME]"
click at [232, 121] on div "MAVILLE IMMOBILIER" at bounding box center [216, 122] width 244 height 14
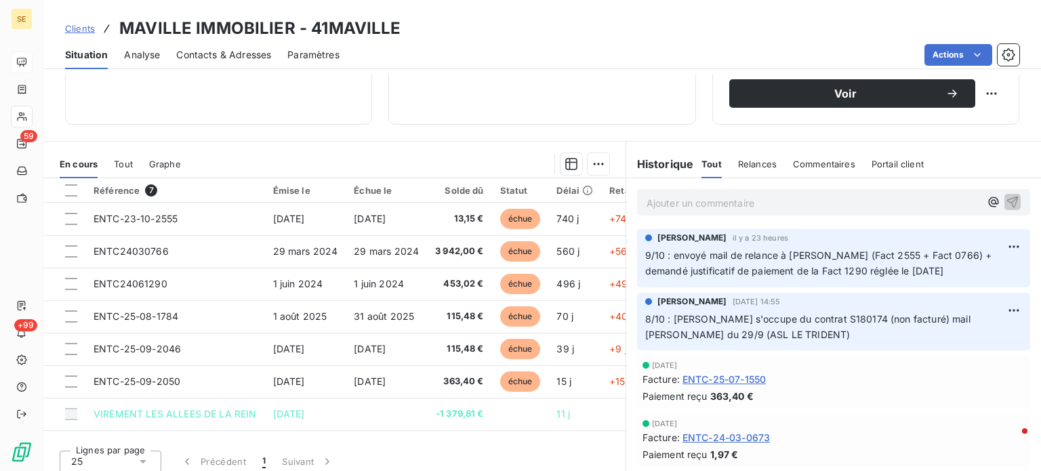
scroll to position [244, 0]
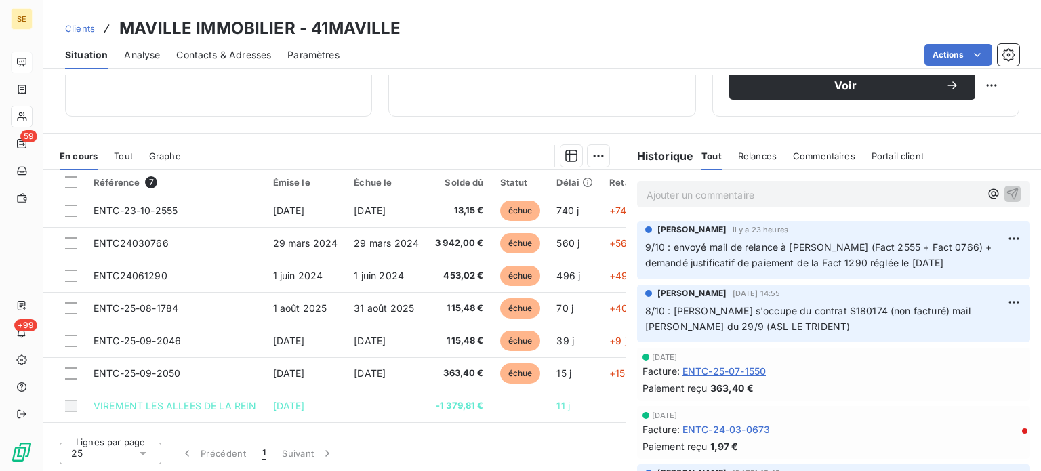
click at [79, 28] on span "Clients" at bounding box center [80, 28] width 30 height 11
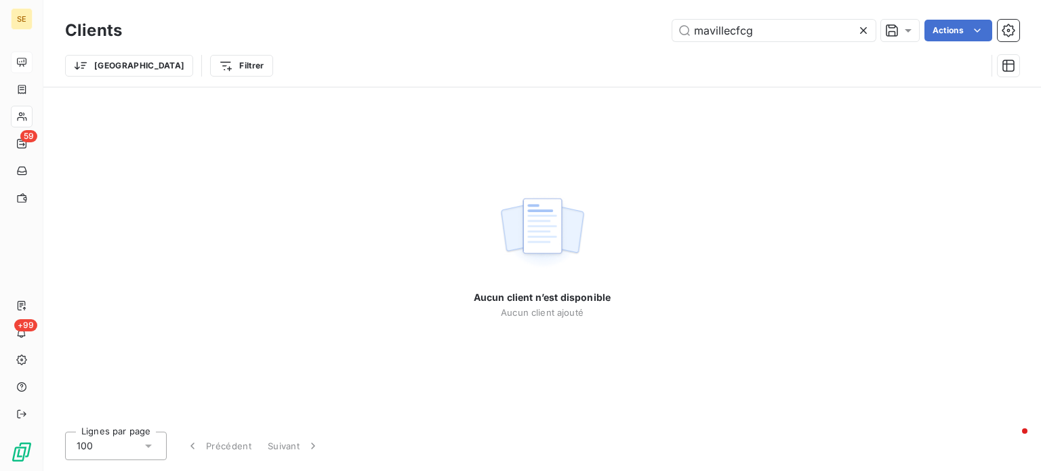
drag, startPoint x: 773, startPoint y: 33, endPoint x: 536, endPoint y: 34, distance: 236.6
click at [536, 34] on div "mavillecfcg Actions" at bounding box center [578, 31] width 881 height 22
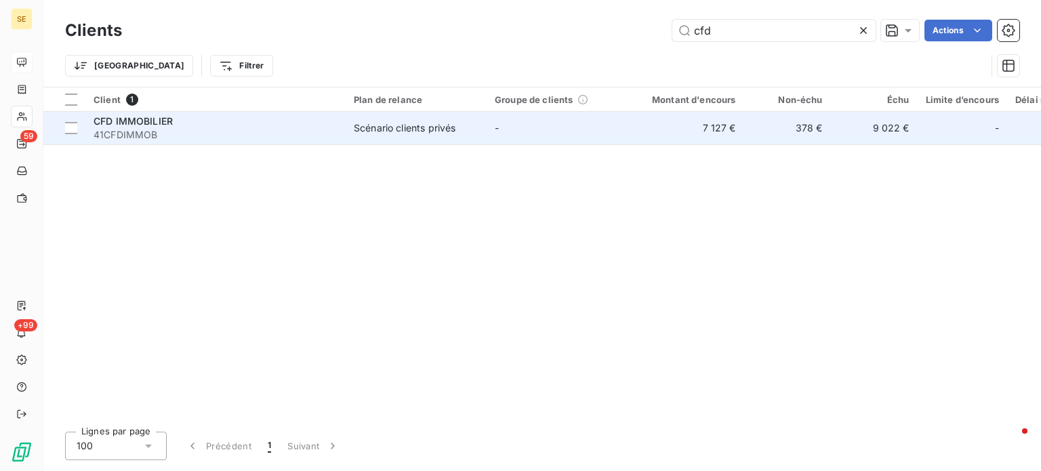
type input "cfd"
click at [214, 133] on span "41CFDIMMOB" at bounding box center [216, 135] width 244 height 14
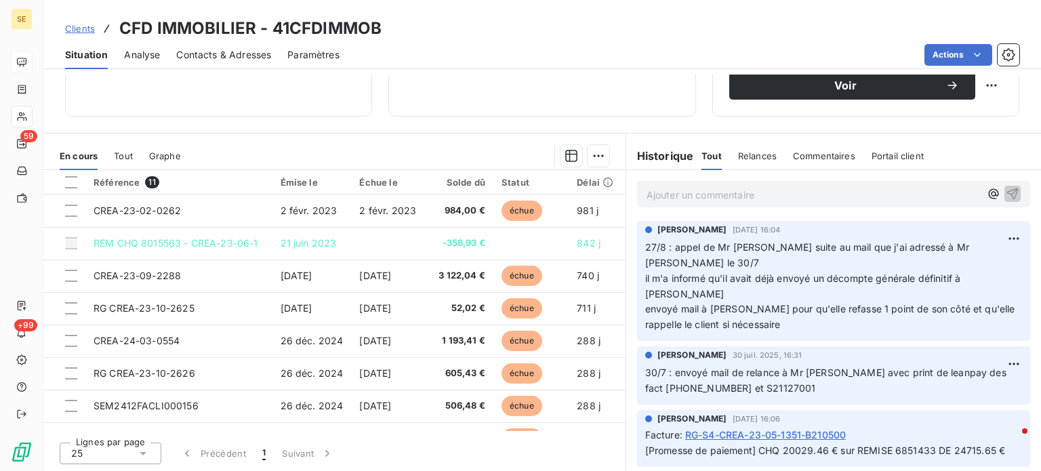
click at [82, 25] on span "Clients" at bounding box center [80, 28] width 30 height 11
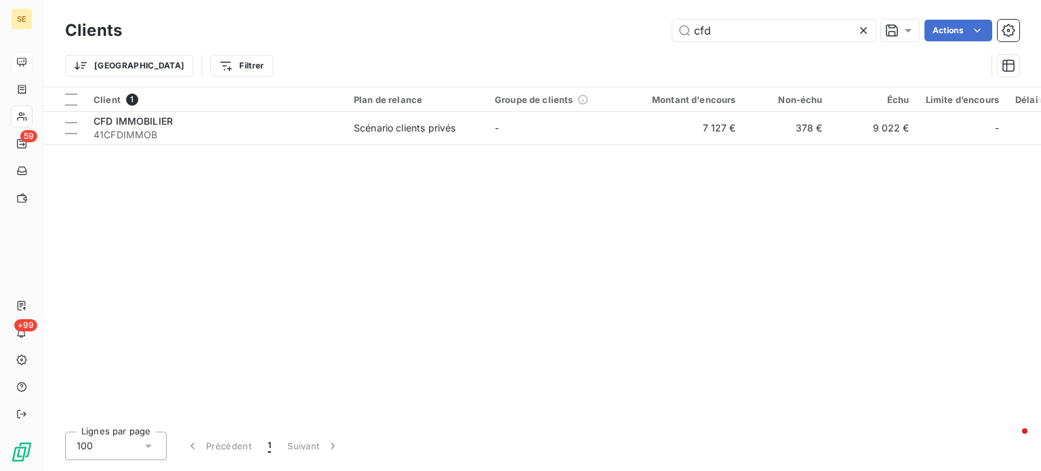
drag, startPoint x: 729, startPoint y: 40, endPoint x: 476, endPoint y: 39, distance: 252.8
click at [476, 39] on div "cfd Actions" at bounding box center [578, 31] width 881 height 22
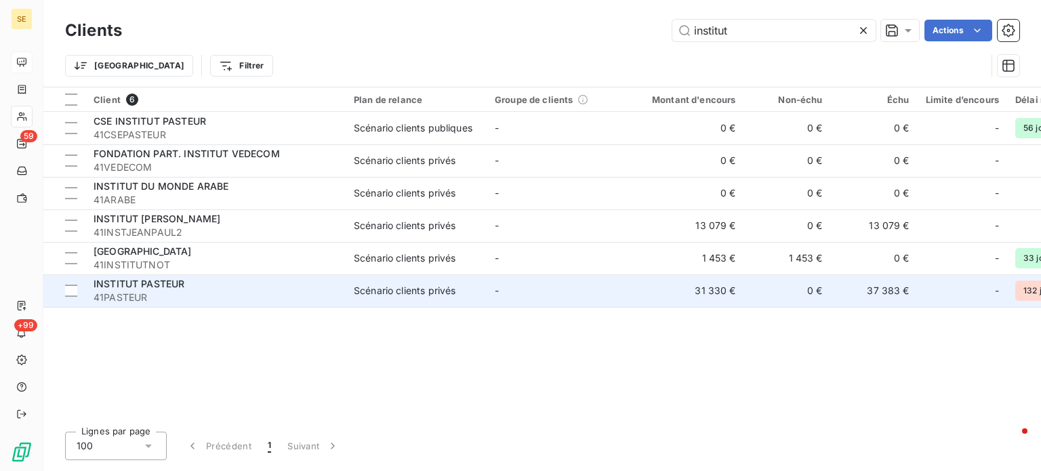
type input "institut"
click at [195, 290] on div "INSTITUT PASTEUR 41PASTEUR" at bounding box center [216, 290] width 244 height 27
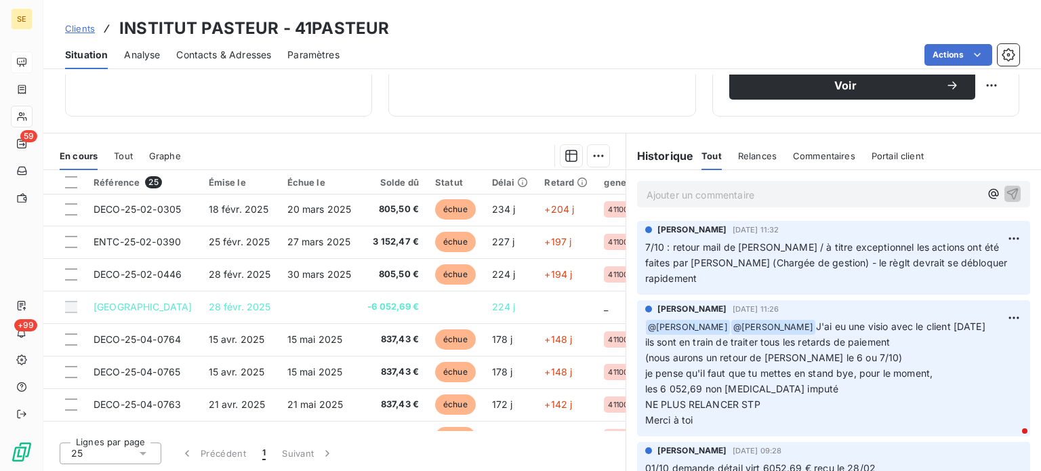
scroll to position [108, 0]
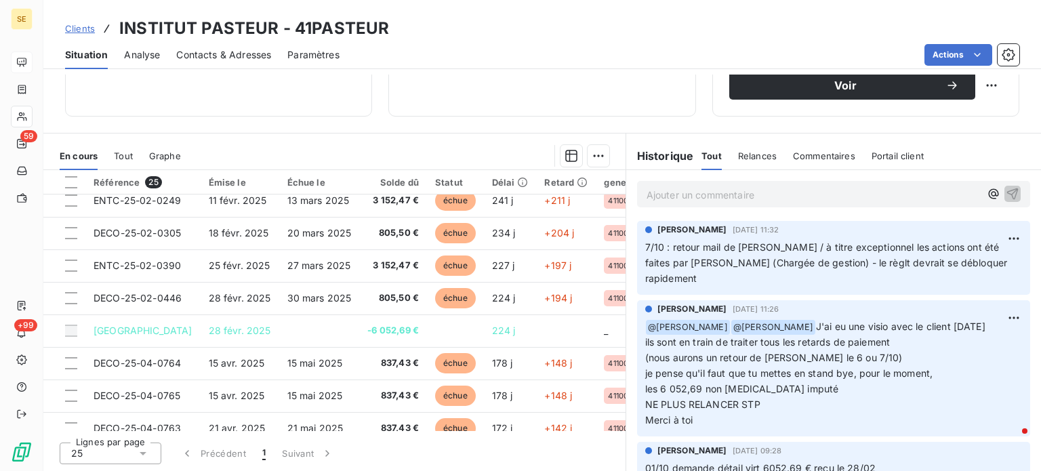
click at [84, 25] on span "Clients" at bounding box center [80, 28] width 30 height 11
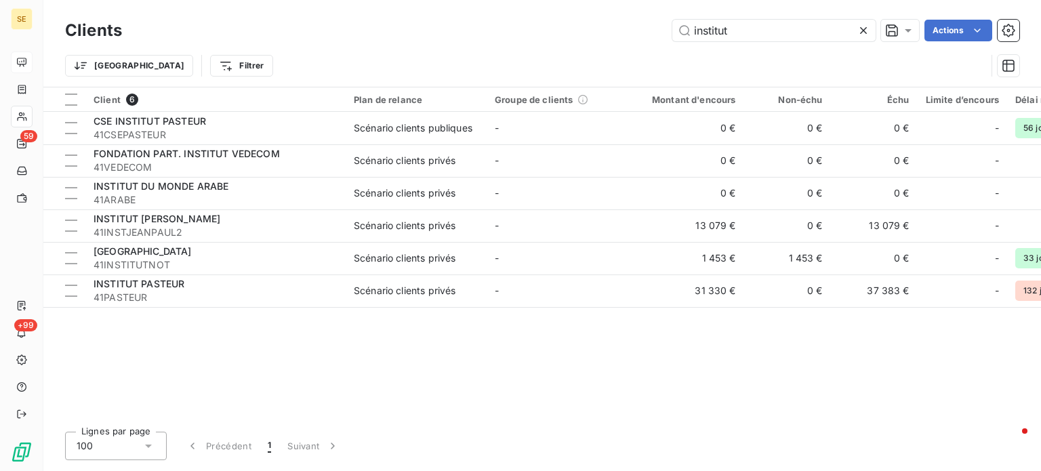
drag, startPoint x: 760, startPoint y: 28, endPoint x: 311, endPoint y: 24, distance: 449.4
click at [312, 24] on div "institut Actions" at bounding box center [578, 31] width 881 height 22
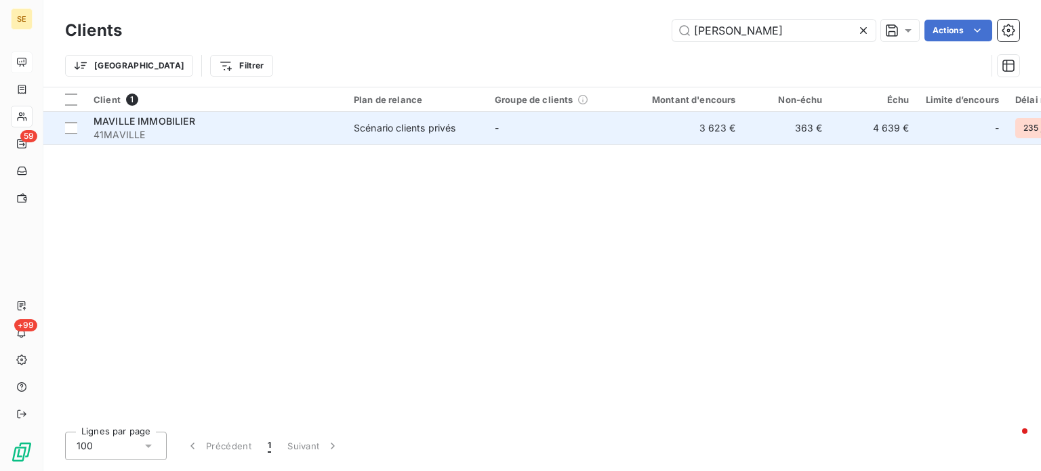
type input "[PERSON_NAME]"
click at [217, 129] on span "41MAVILLE" at bounding box center [216, 135] width 244 height 14
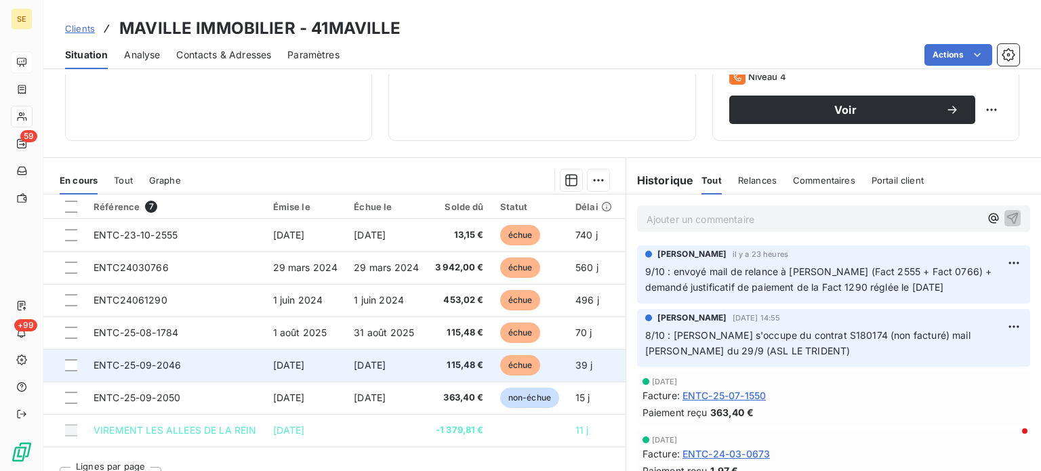
scroll to position [244, 0]
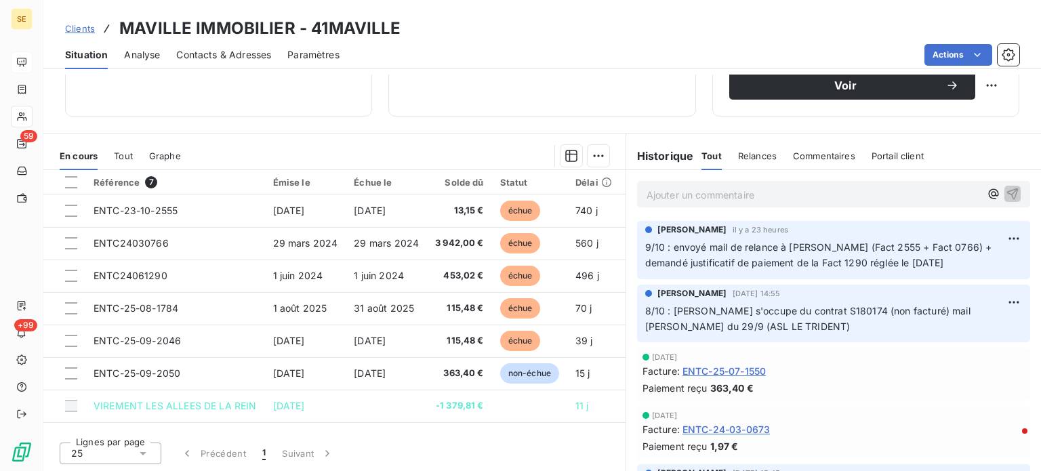
click at [672, 187] on p "Ajouter un commentaire ﻿" at bounding box center [813, 194] width 333 height 17
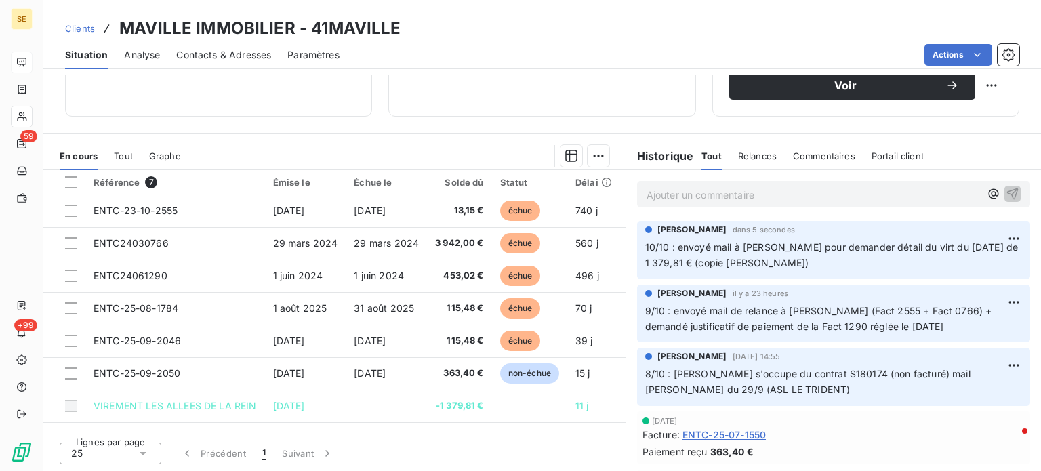
click at [72, 27] on span "Clients" at bounding box center [80, 28] width 30 height 11
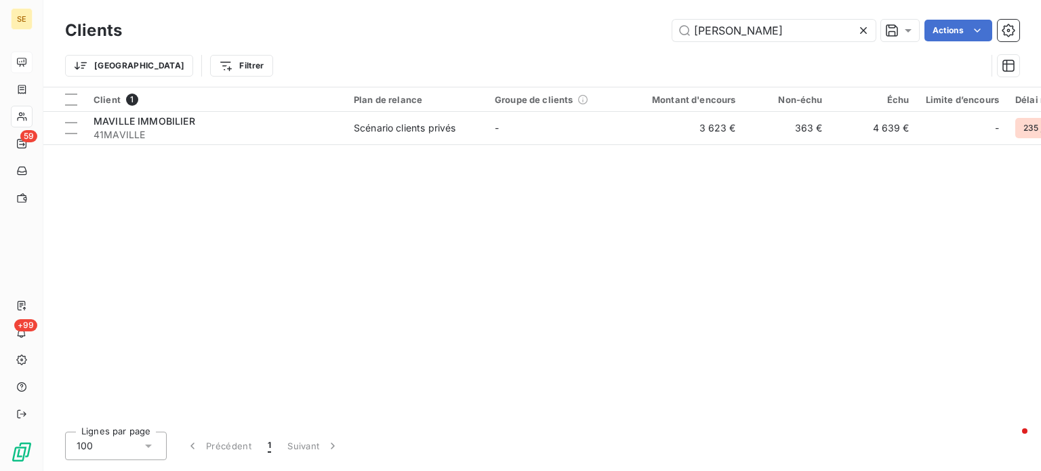
drag, startPoint x: 739, startPoint y: 36, endPoint x: 540, endPoint y: 40, distance: 199.3
click at [543, 40] on div "maville Actions" at bounding box center [578, 31] width 881 height 22
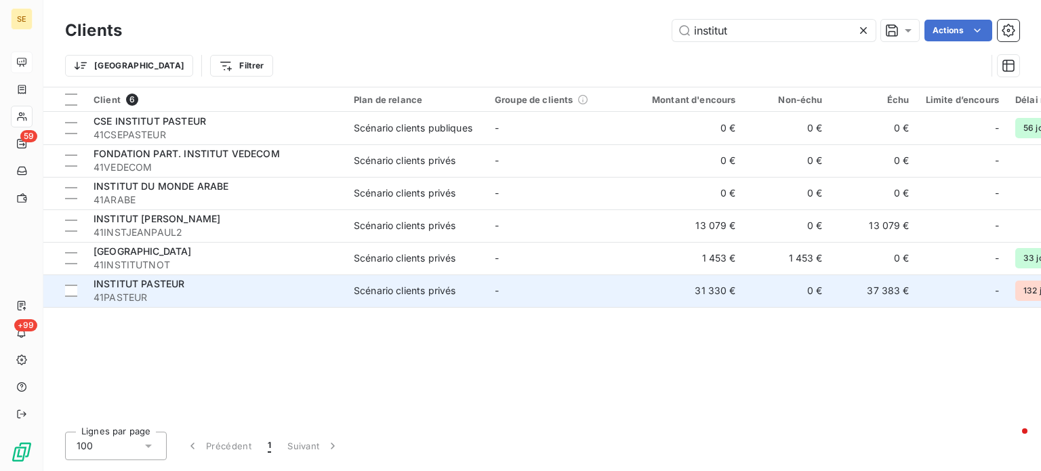
type input "institut"
click at [416, 278] on td "Scénario clients privés" at bounding box center [416, 291] width 141 height 33
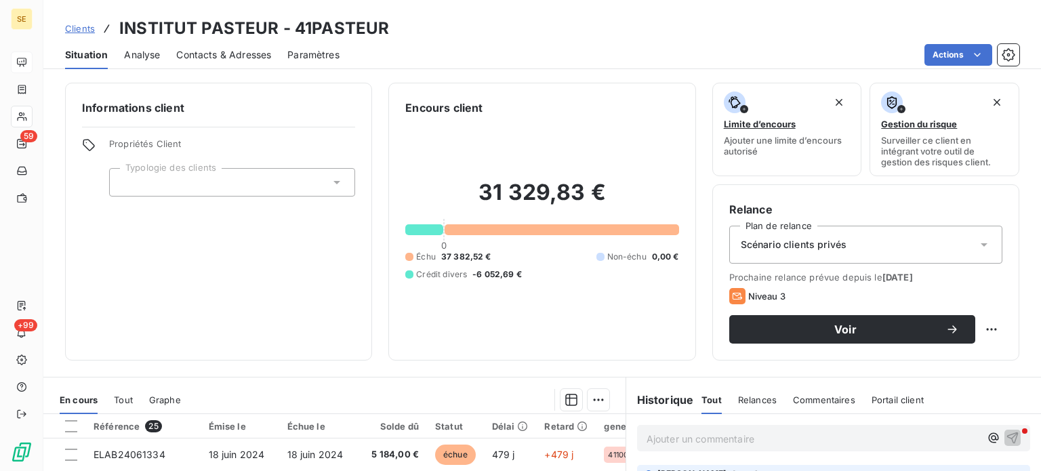
scroll to position [244, 0]
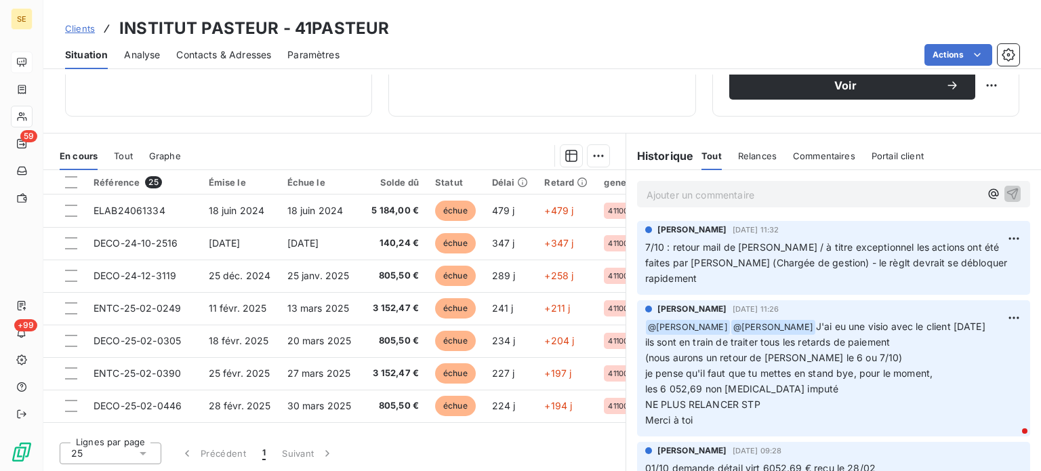
click at [664, 197] on p "Ajouter un commentaire ﻿" at bounding box center [813, 194] width 333 height 17
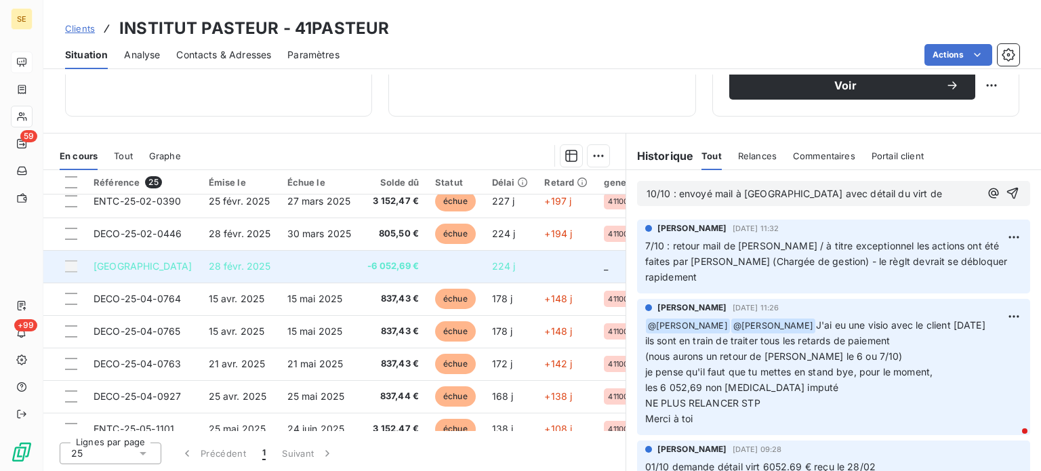
scroll to position [203, 0]
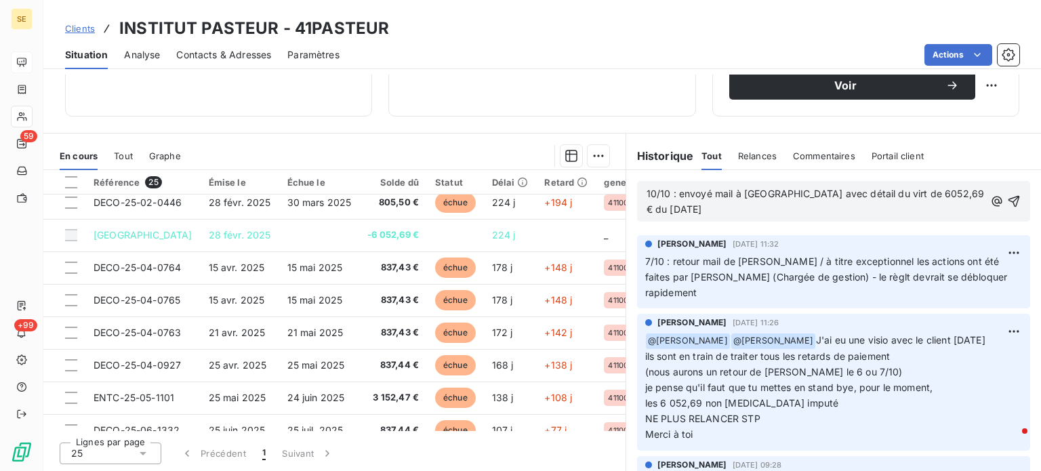
click at [873, 197] on span "10/10 : envoyé mail à [GEOGRAPHIC_DATA] avec détail du virt de 6052,69 € du [DA…" at bounding box center [817, 201] width 341 height 27
click at [838, 197] on span "10/10 : envoyé mail à [GEOGRAPHIC_DATA] avec détail du virt de 6 052,69 € du [D…" at bounding box center [801, 201] width 308 height 27
click at [842, 209] on p "10/10 : envoyé mail à [GEOGRAPHIC_DATA] avec détail du Virt de 6 052,69 € du [D…" at bounding box center [816, 201] width 339 height 31
click at [1008, 199] on icon "button" at bounding box center [1014, 202] width 12 height 12
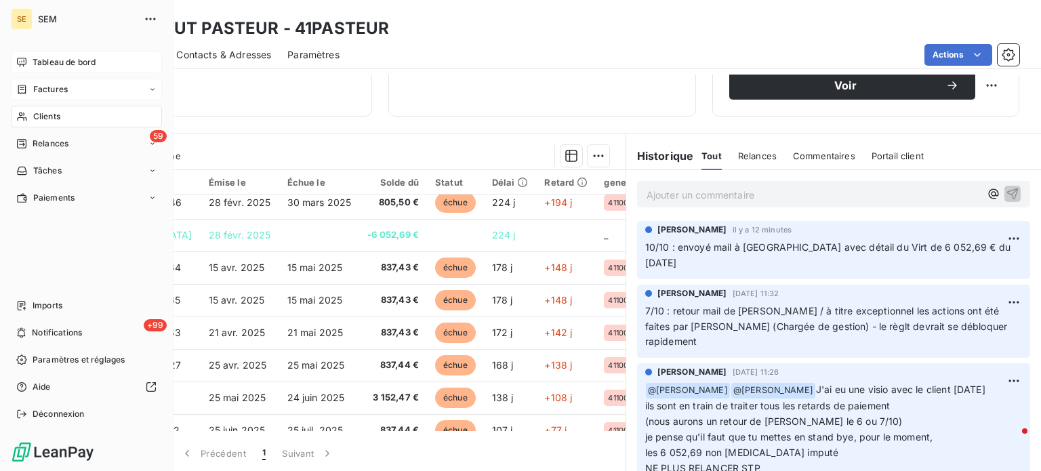
click at [18, 100] on div "Factures" at bounding box center [86, 90] width 151 height 22
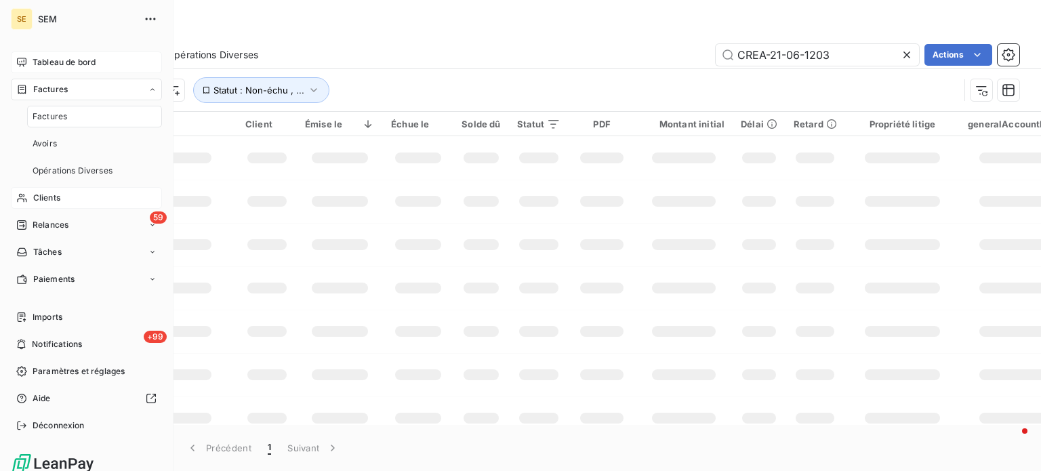
click at [57, 91] on span "Factures" at bounding box center [50, 89] width 35 height 12
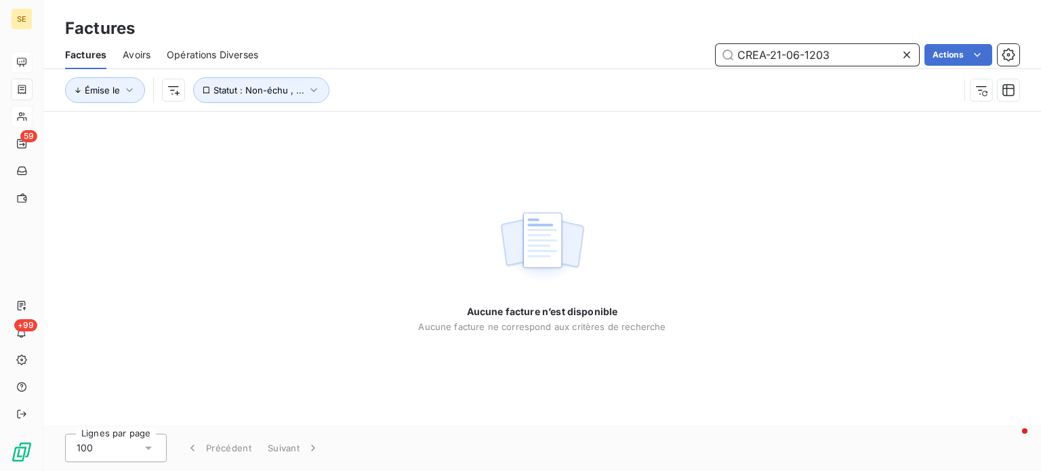
drag, startPoint x: 859, startPoint y: 58, endPoint x: 523, endPoint y: 63, distance: 335.5
click at [524, 63] on div "CREA-21-06-1203 Actions" at bounding box center [647, 55] width 745 height 22
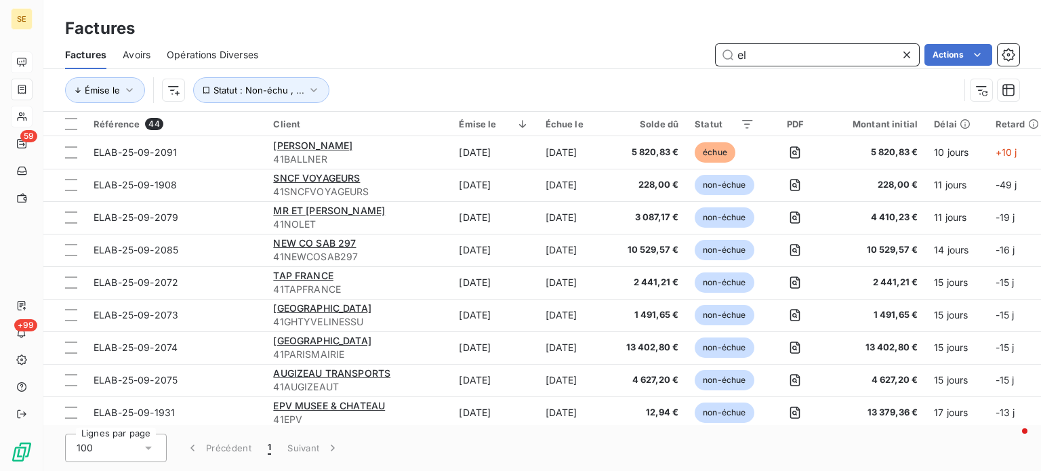
type input "e"
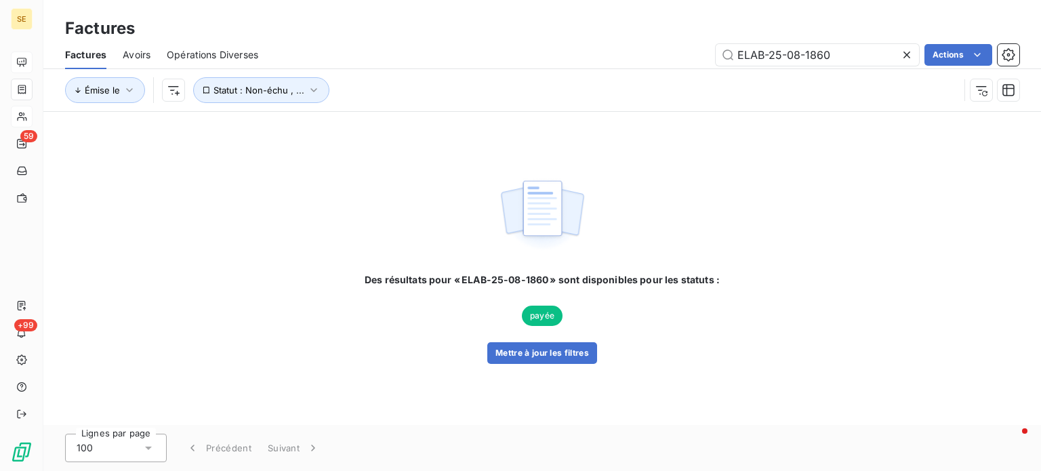
click at [160, 226] on div "Des résultats pour « ELAB-25-08-1860 » sont disponibles pour les statuts : payé…" at bounding box center [542, 268] width 998 height 313
drag, startPoint x: 843, startPoint y: 56, endPoint x: 590, endPoint y: 68, distance: 253.8
click at [590, 68] on div "Factures Avoirs Opérations Diverses ELAB-25-08-1860 Actions" at bounding box center [542, 55] width 998 height 28
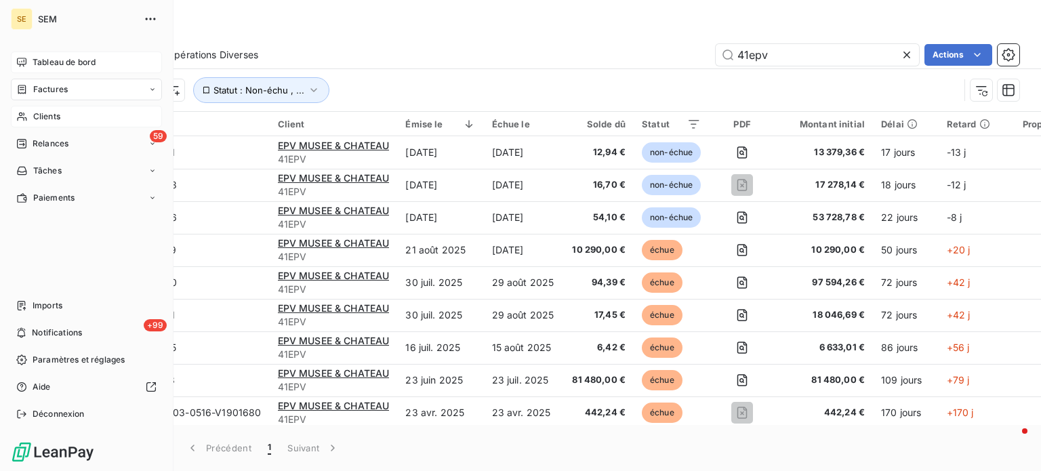
click at [61, 89] on span "Factures" at bounding box center [50, 89] width 35 height 12
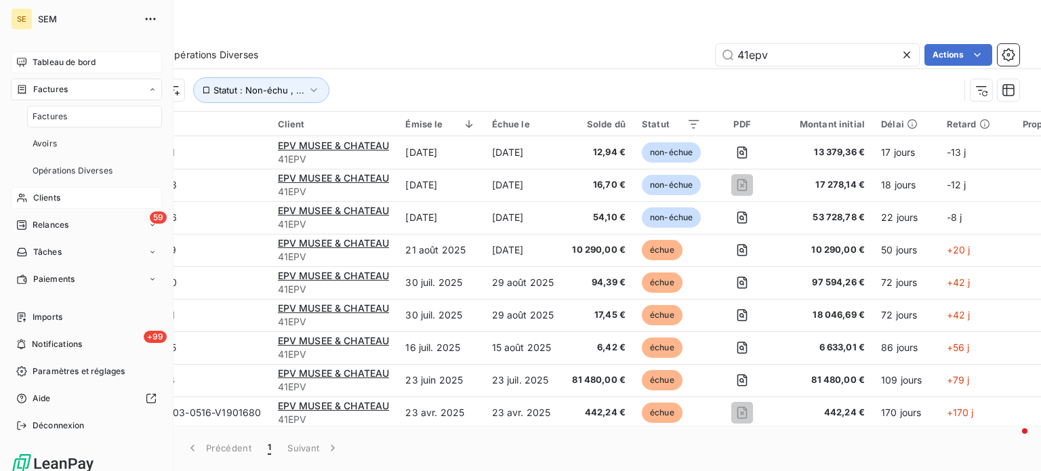
click at [65, 115] on span "Factures" at bounding box center [50, 116] width 35 height 12
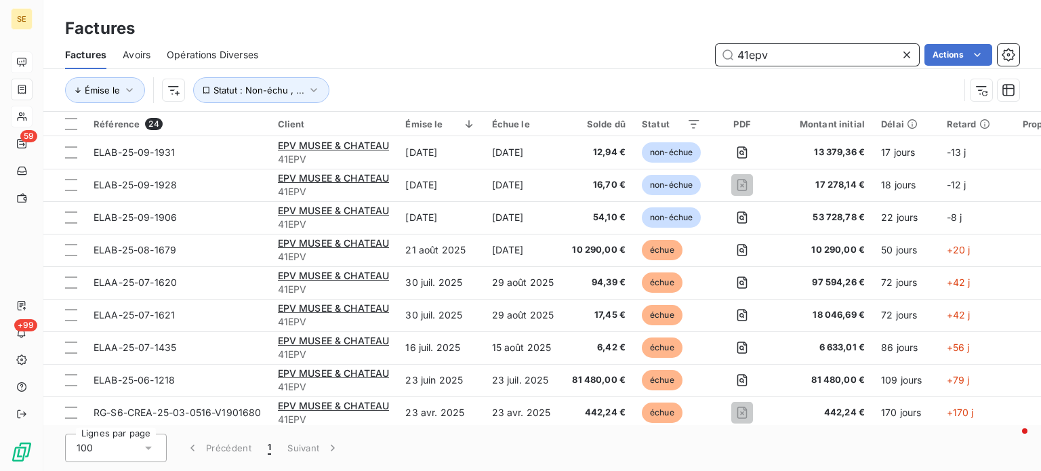
drag, startPoint x: 857, startPoint y: 58, endPoint x: 474, endPoint y: 60, distance: 382.3
click at [474, 60] on div "41epv Actions" at bounding box center [647, 55] width 745 height 22
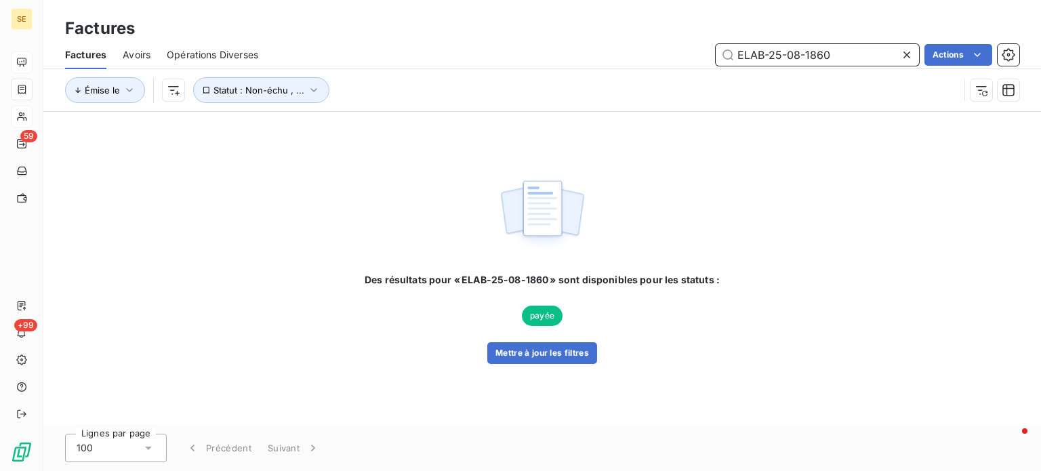
type input "ELAB-25-08-1860"
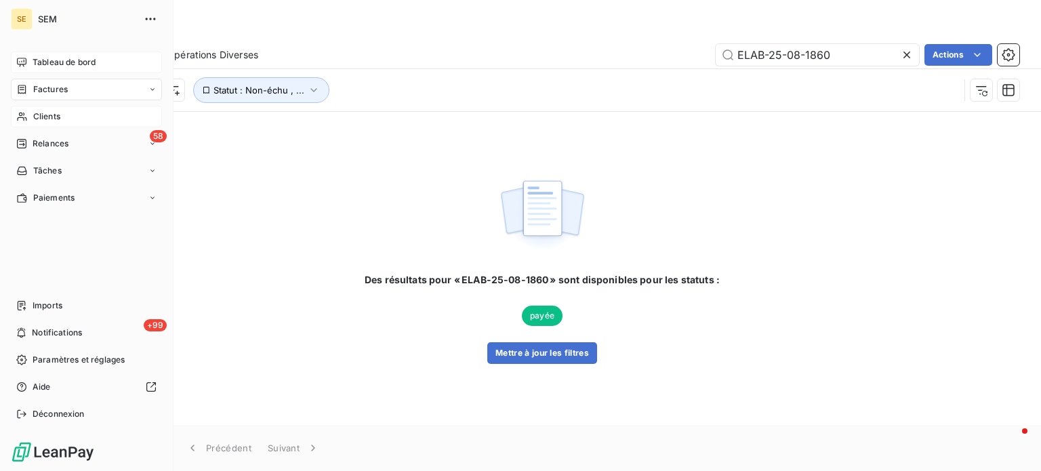
click at [38, 118] on span "Clients" at bounding box center [46, 116] width 27 height 12
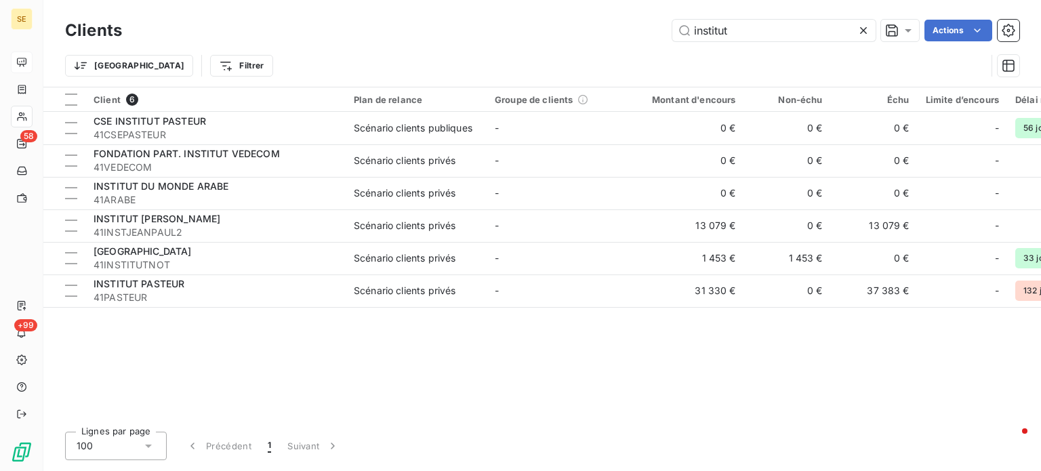
drag, startPoint x: 760, startPoint y: 39, endPoint x: 583, endPoint y: 34, distance: 177.7
click at [583, 34] on div "institut Actions" at bounding box center [578, 31] width 881 height 22
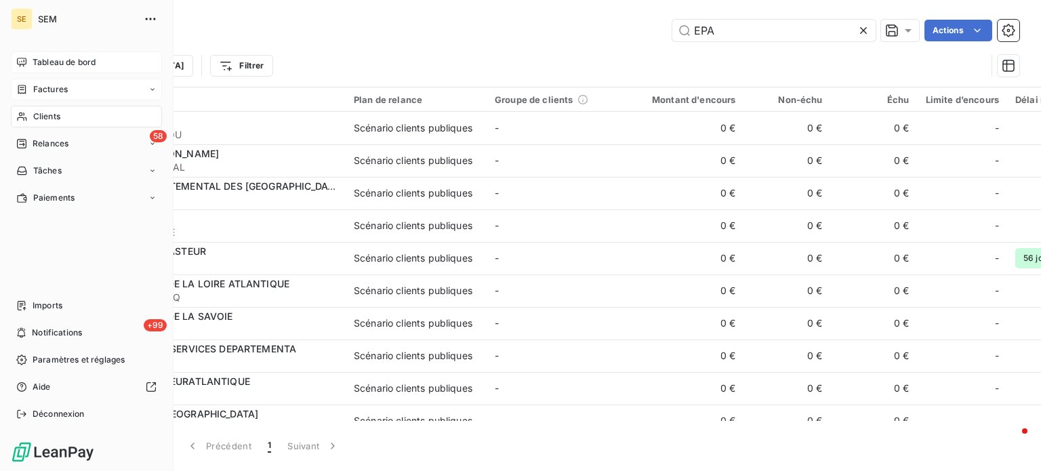
type input "EPA"
click at [49, 89] on span "Factures" at bounding box center [50, 89] width 35 height 12
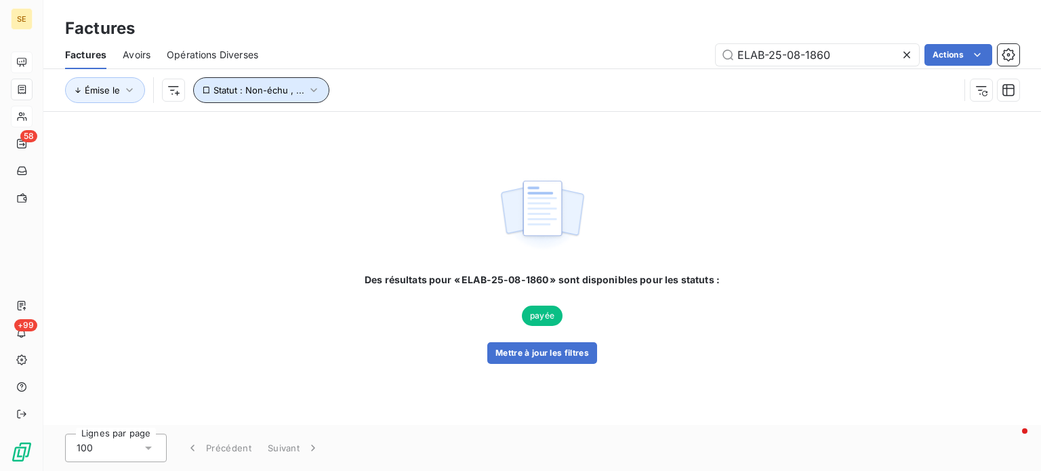
click at [309, 86] on icon "button" at bounding box center [314, 90] width 14 height 14
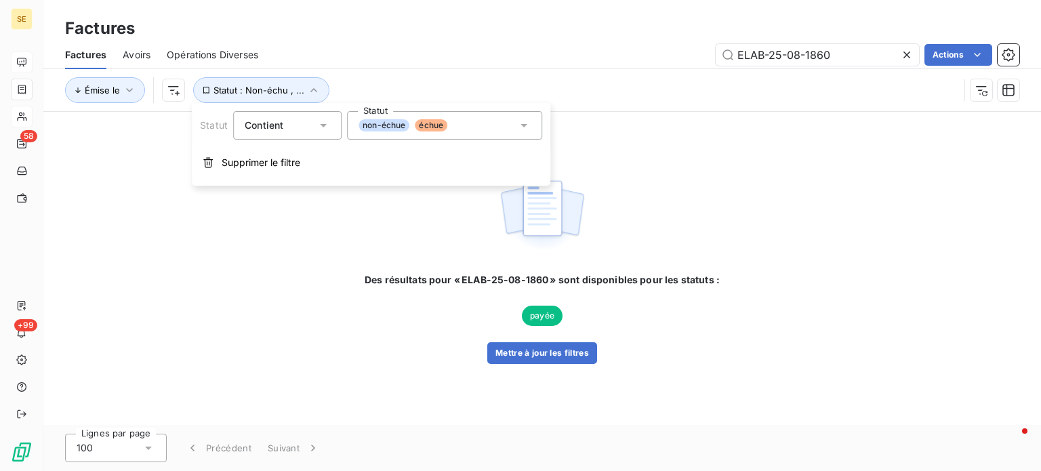
click at [522, 81] on div "Émise le Statut : Non-échu , ..." at bounding box center [512, 90] width 894 height 26
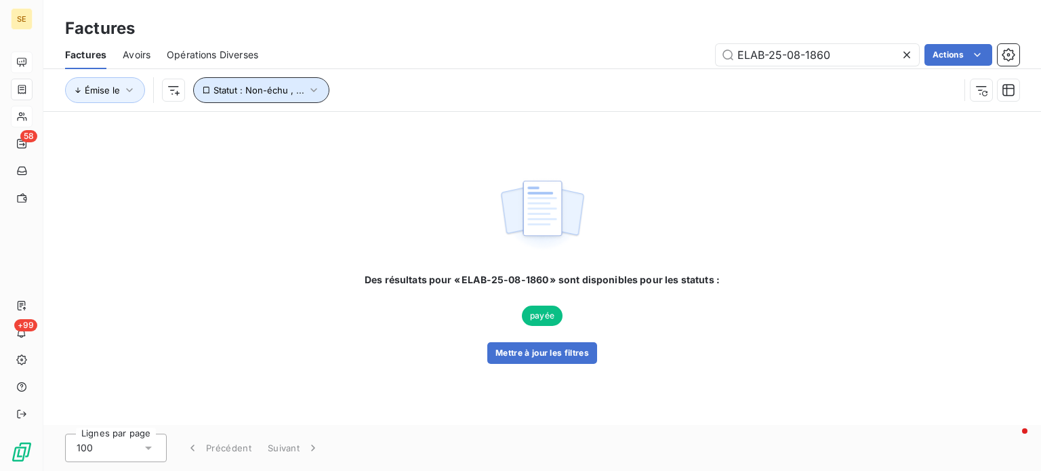
click at [311, 87] on icon "button" at bounding box center [314, 90] width 14 height 14
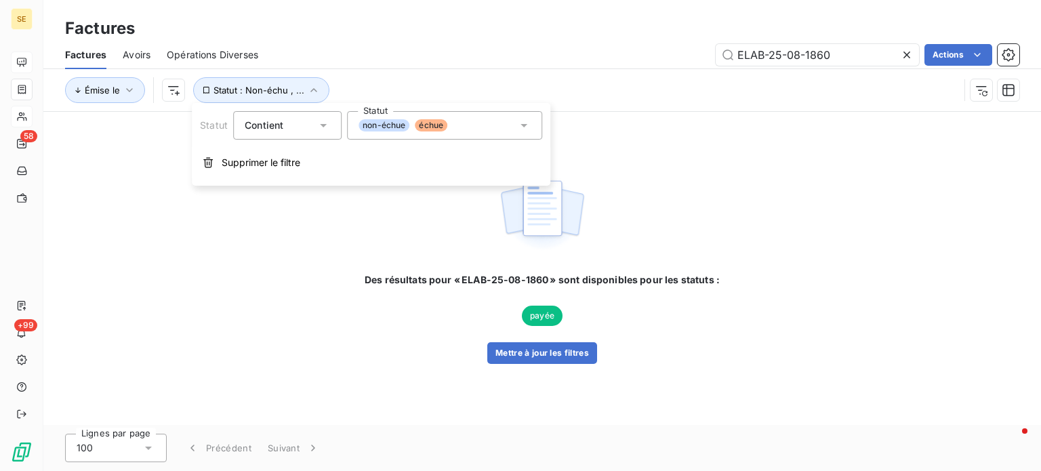
click at [521, 123] on icon at bounding box center [524, 126] width 14 height 14
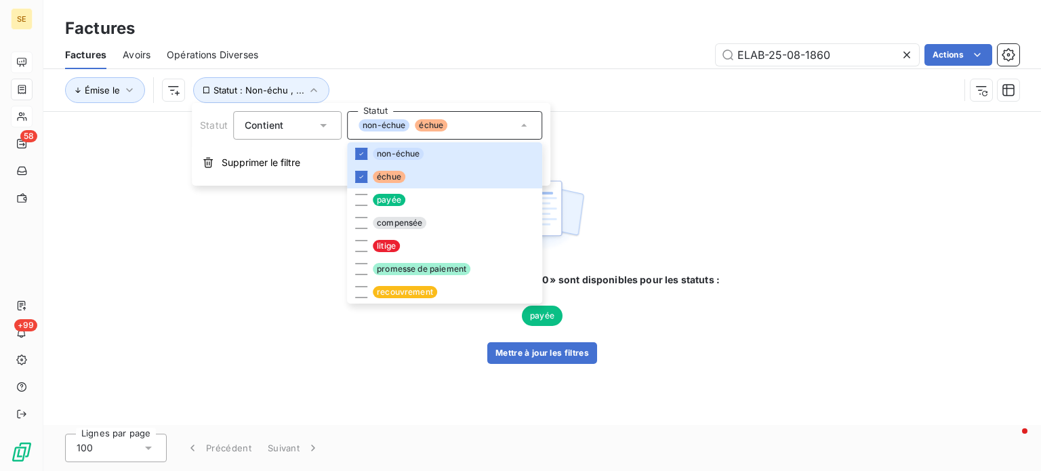
click at [141, 256] on div "Des résultats pour « ELAB-25-08-1860 » sont disponibles pour les statuts : payé…" at bounding box center [542, 268] width 998 height 313
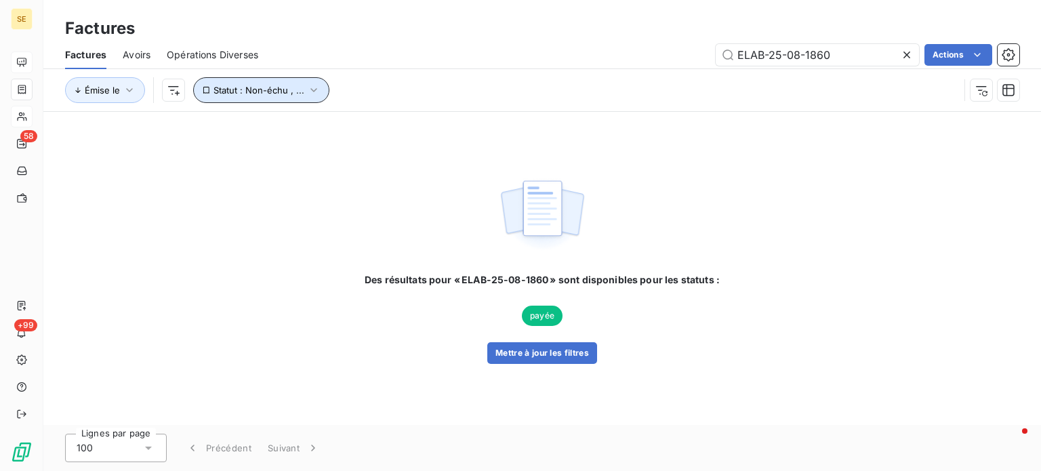
click at [312, 87] on icon "button" at bounding box center [314, 90] width 14 height 14
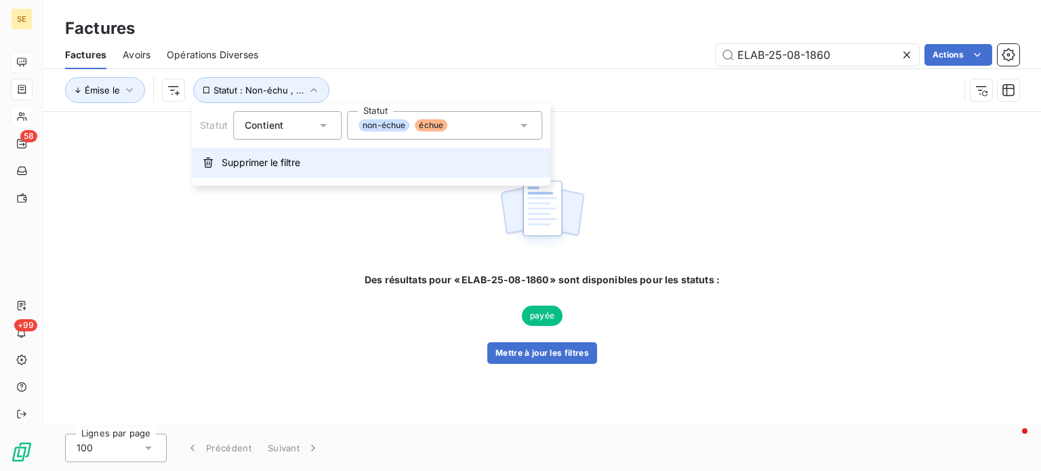
click at [222, 160] on span "Supprimer le filtre" at bounding box center [261, 163] width 79 height 14
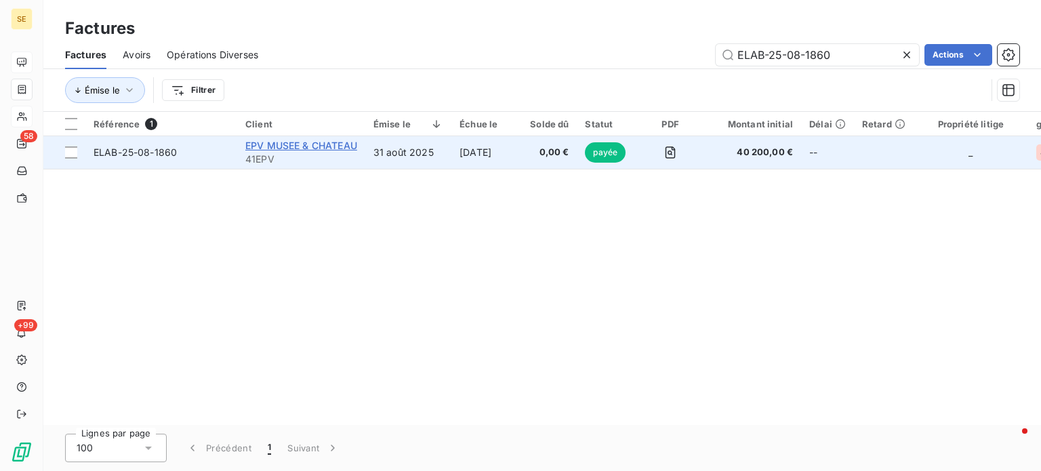
click at [260, 149] on span "EPV MUSEE & CHATEAU" at bounding box center [301, 146] width 112 height 12
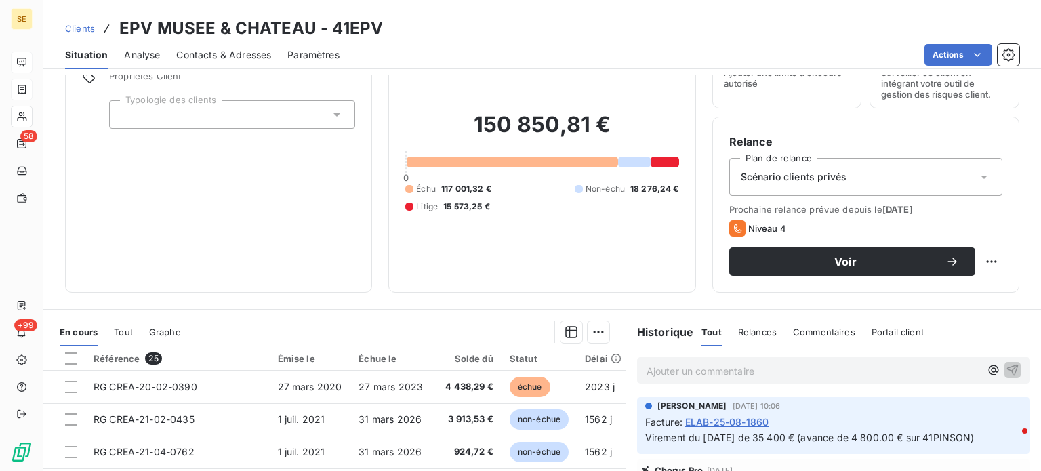
scroll to position [136, 0]
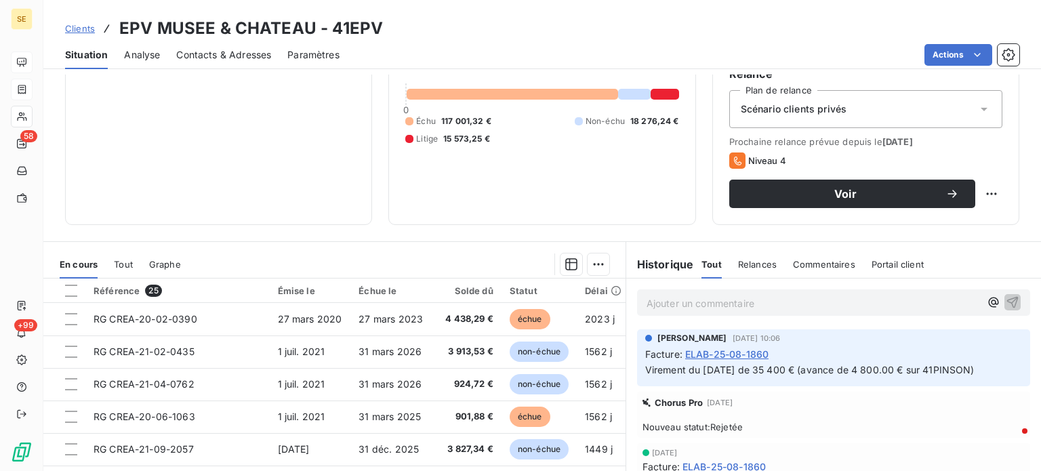
click at [127, 260] on span "Tout" at bounding box center [123, 264] width 19 height 11
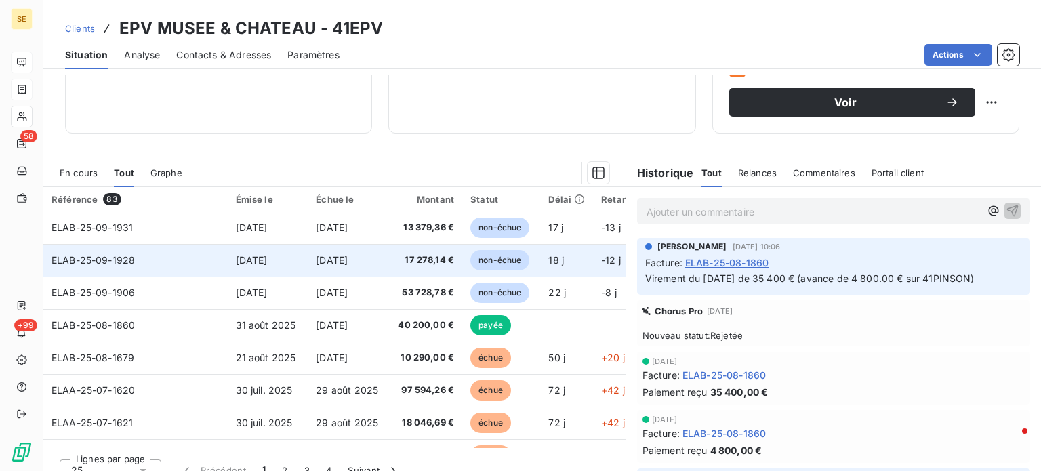
scroll to position [244, 0]
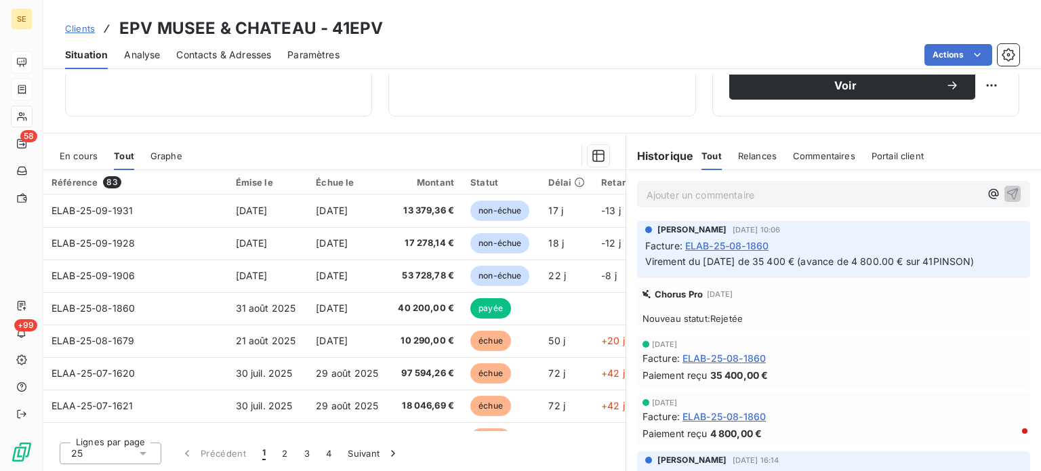
click at [81, 30] on span "Clients" at bounding box center [80, 28] width 30 height 11
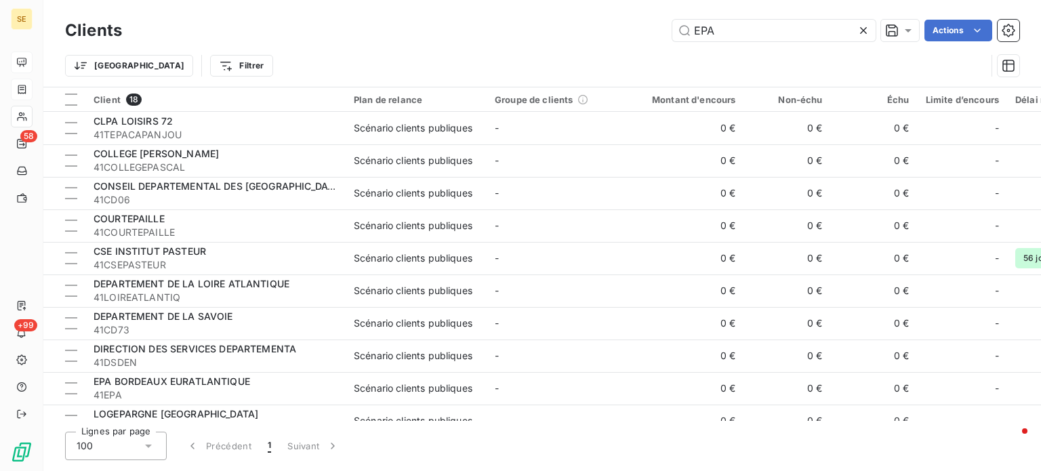
drag, startPoint x: 609, startPoint y: 28, endPoint x: 471, endPoint y: 29, distance: 137.6
click at [472, 28] on div "EPA Actions" at bounding box center [578, 31] width 881 height 22
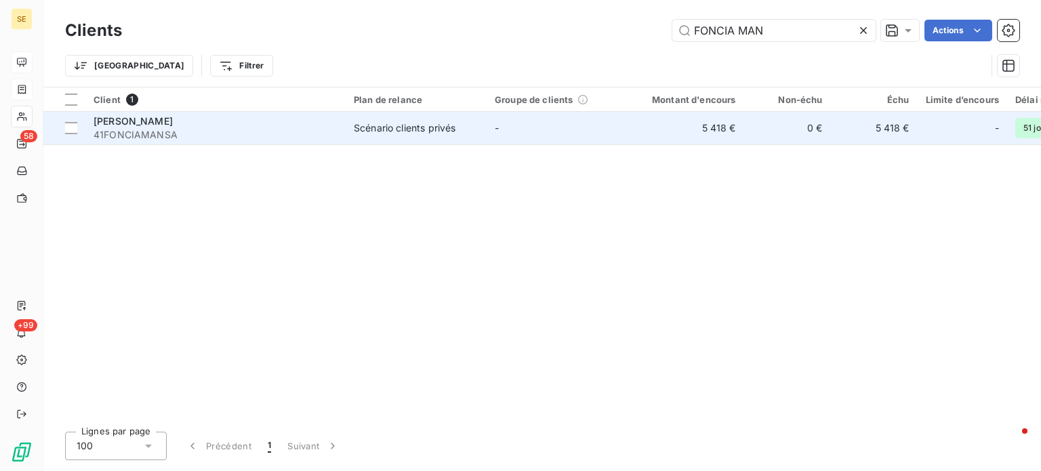
type input "FONCIA MAN"
click at [241, 129] on span "41FONCIAMANSA" at bounding box center [216, 135] width 244 height 14
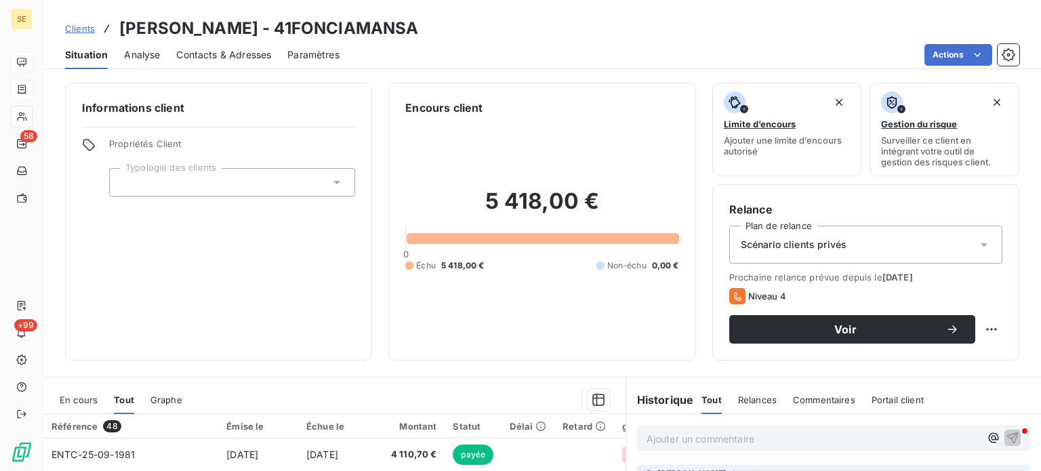
click at [227, 57] on span "Contacts & Adresses" at bounding box center [223, 55] width 95 height 14
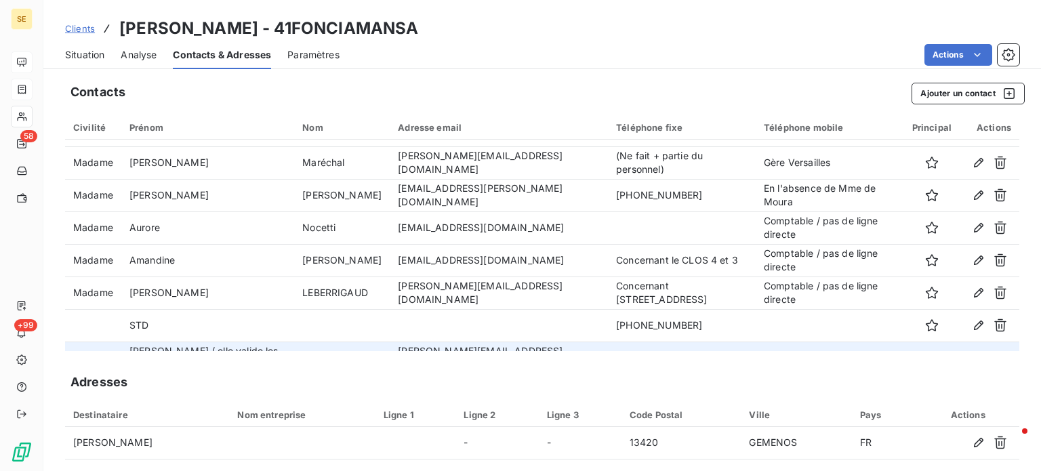
scroll to position [211, 0]
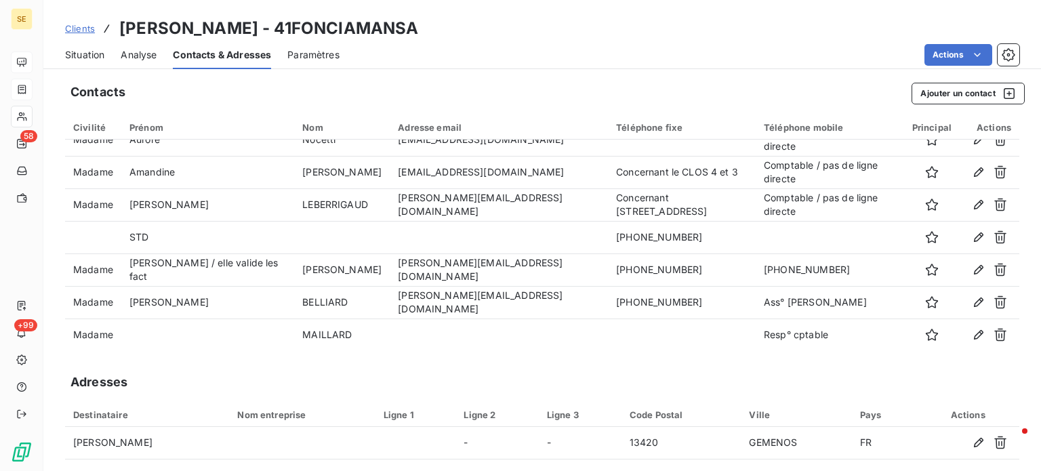
click at [82, 55] on span "Situation" at bounding box center [84, 55] width 39 height 14
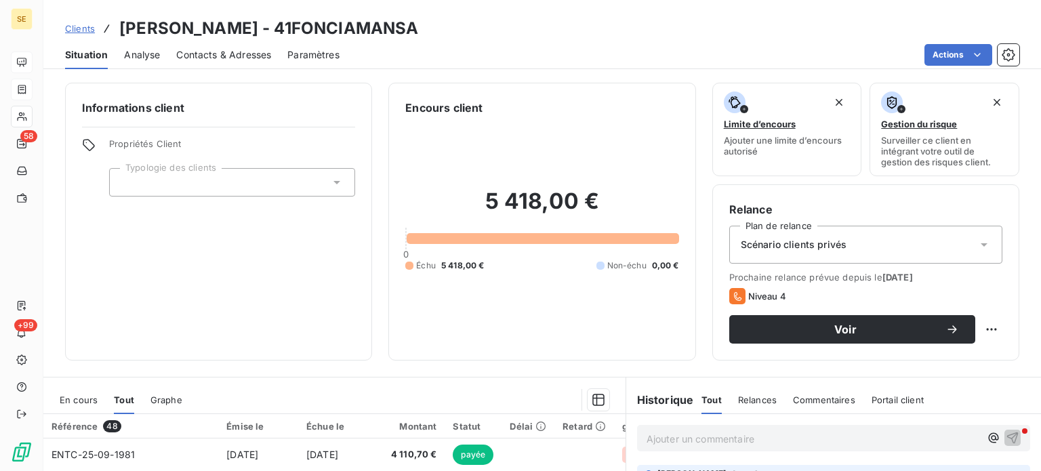
scroll to position [244, 0]
